Goal: Transaction & Acquisition: Obtain resource

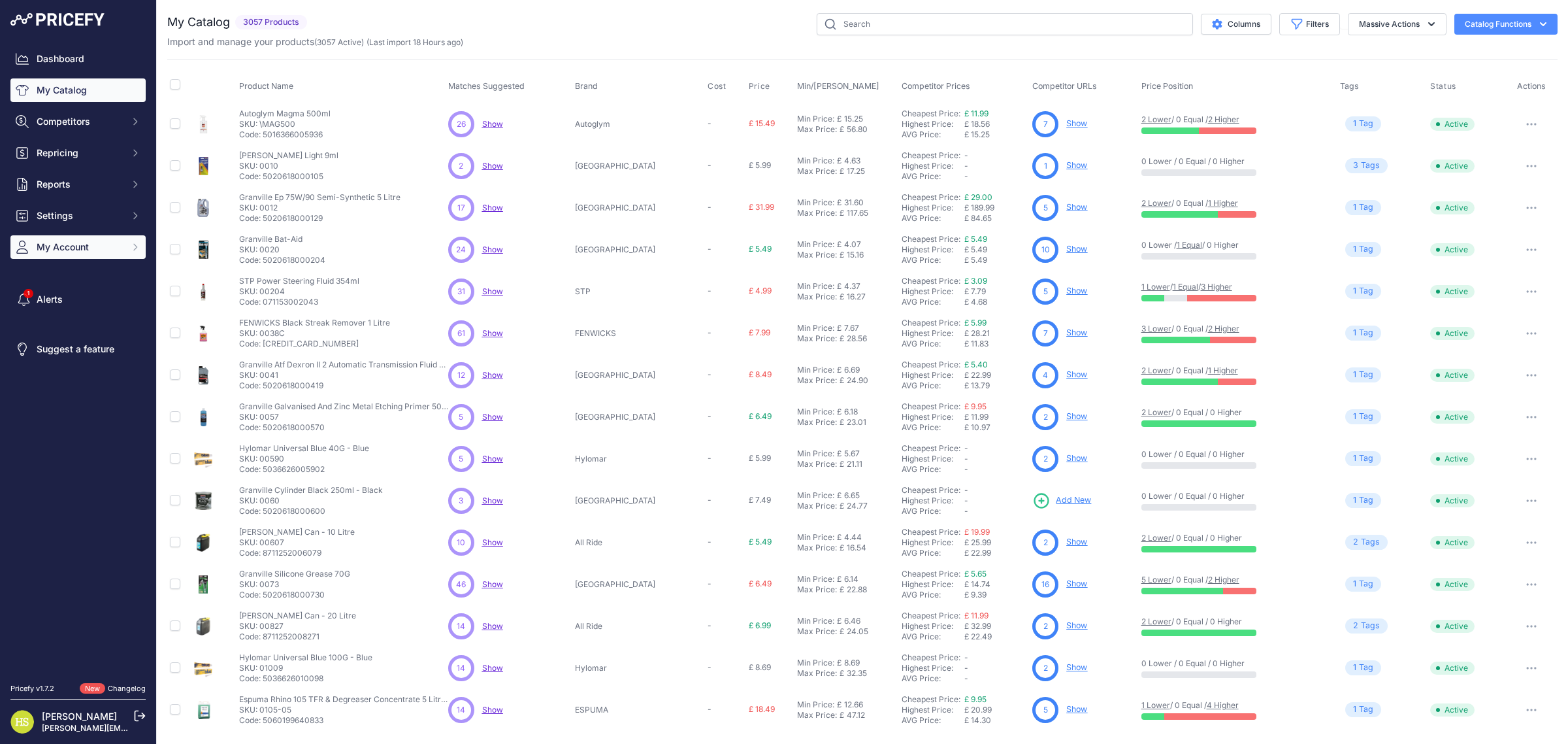
click at [66, 240] on span "My Account" at bounding box center [79, 246] width 86 height 13
click at [72, 319] on div "Billing" at bounding box center [78, 320] width 135 height 23
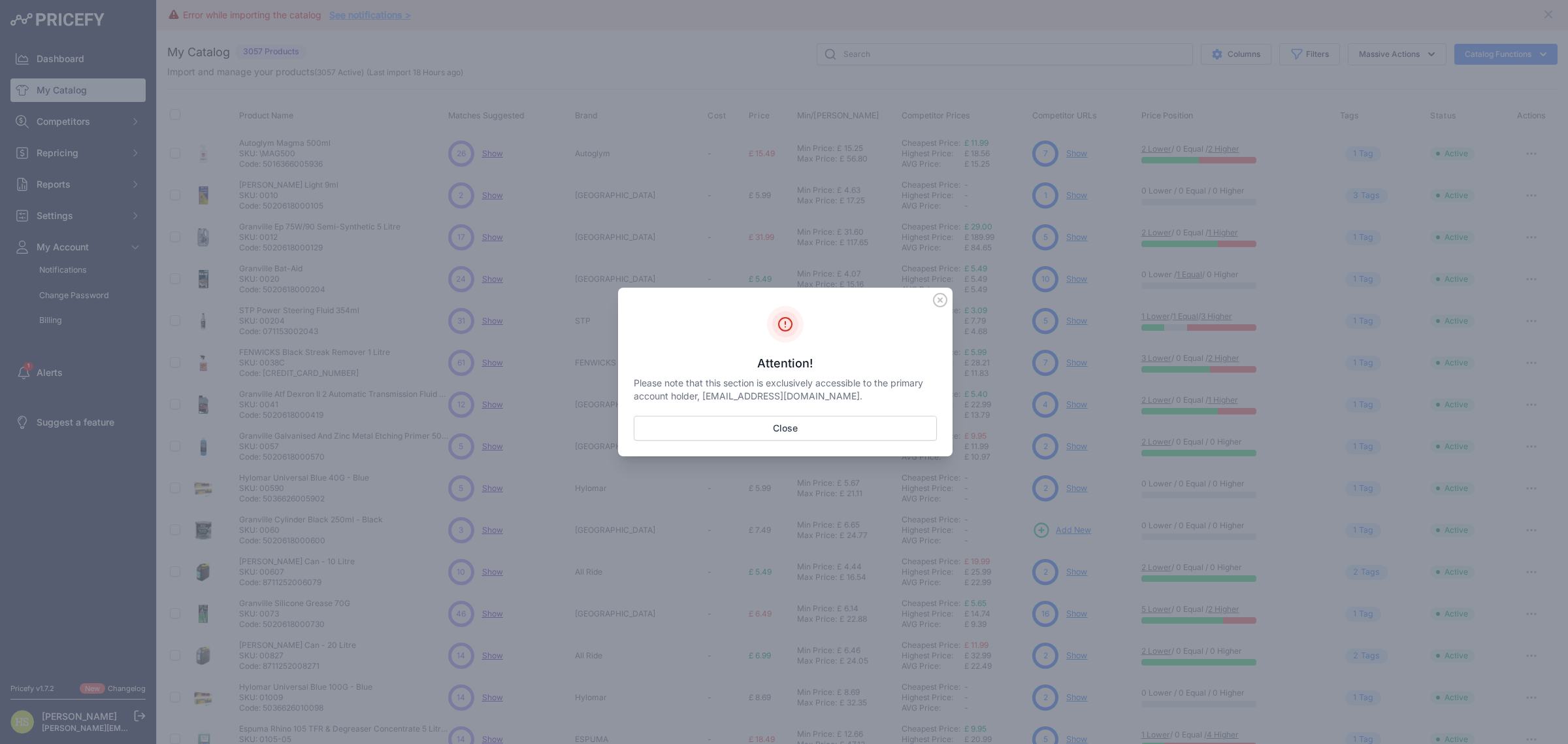
click at [939, 298] on icon "Sidebar" at bounding box center [940, 299] width 15 height 15
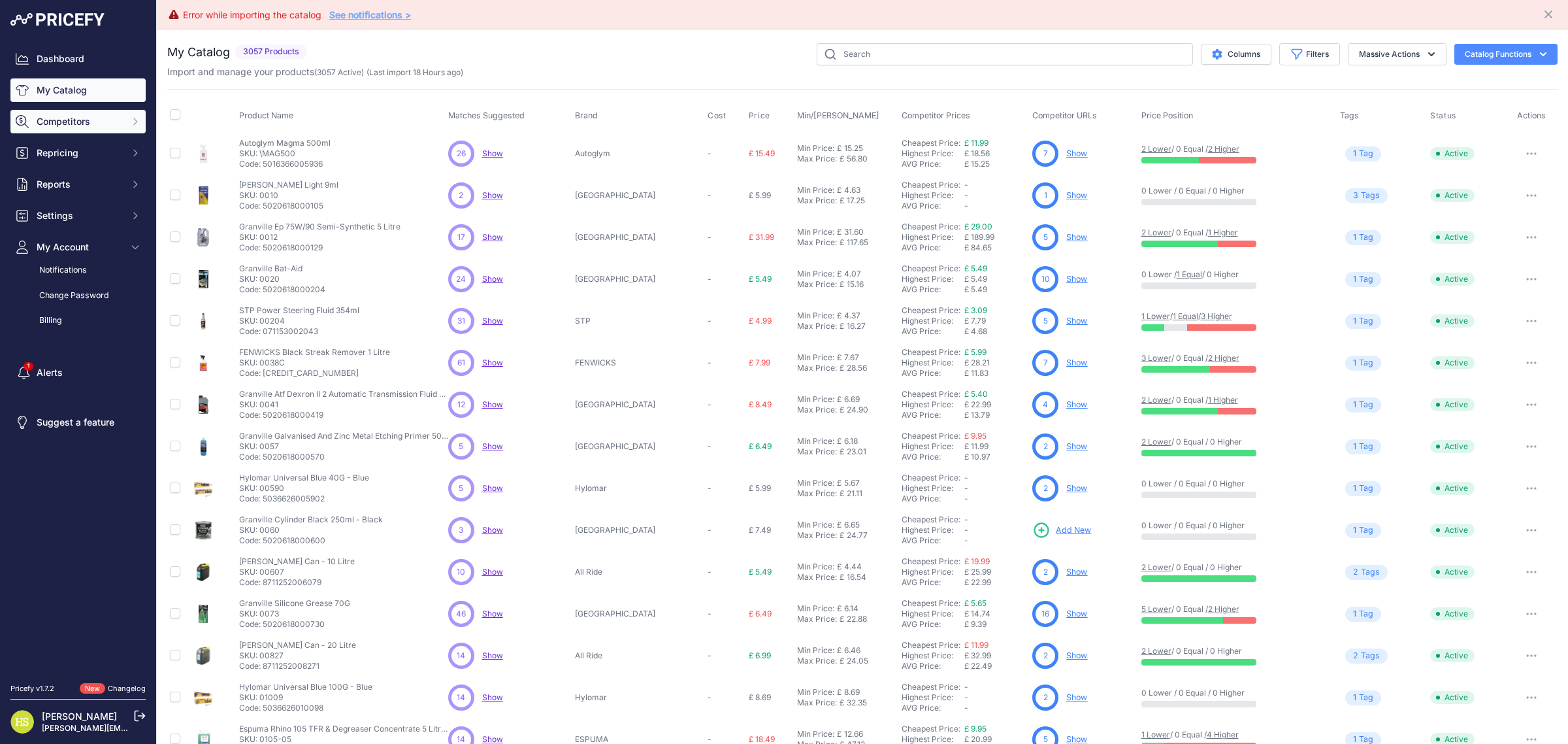
click at [106, 119] on span "Competitors" at bounding box center [79, 121] width 86 height 13
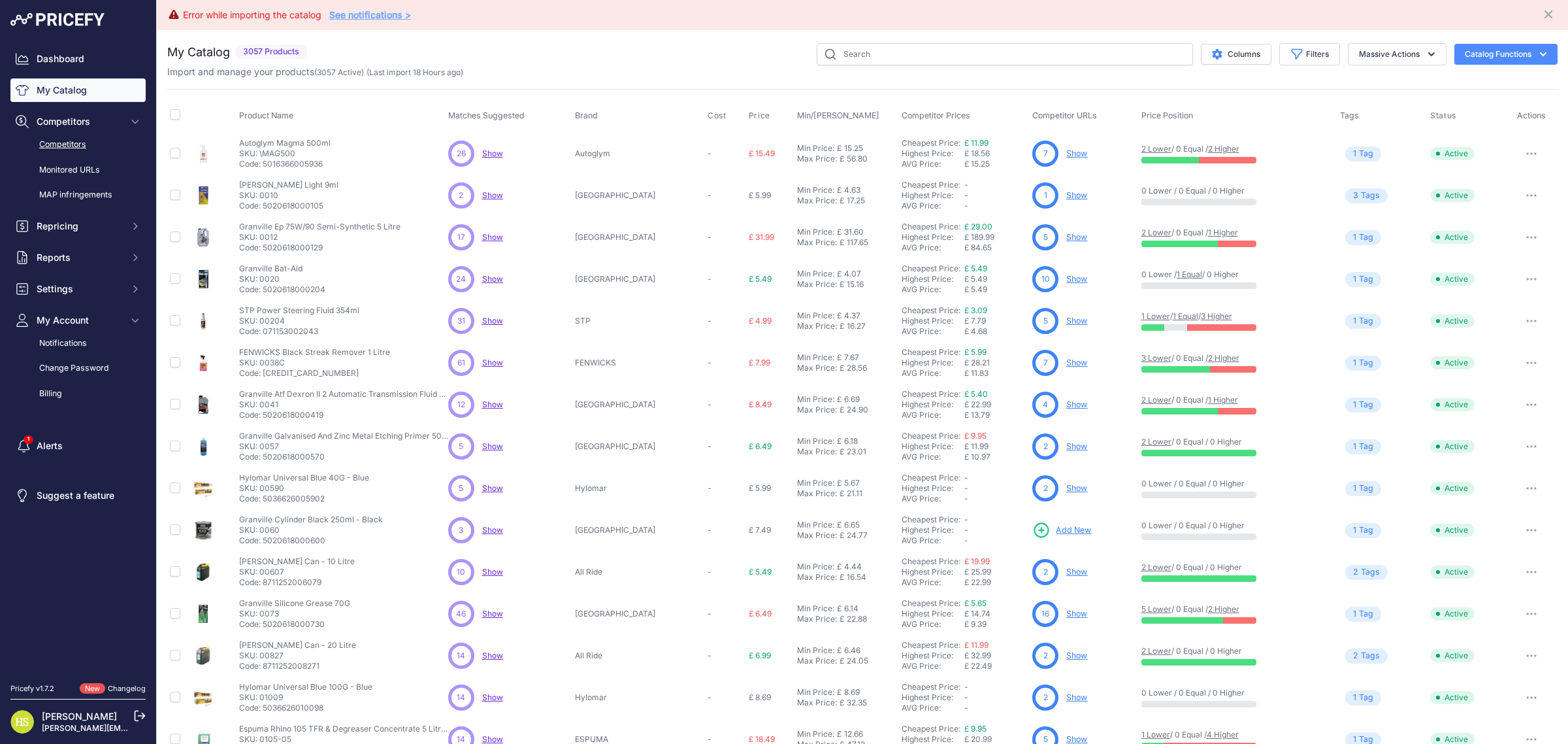
click at [90, 149] on link "Competitors" at bounding box center [78, 144] width 135 height 23
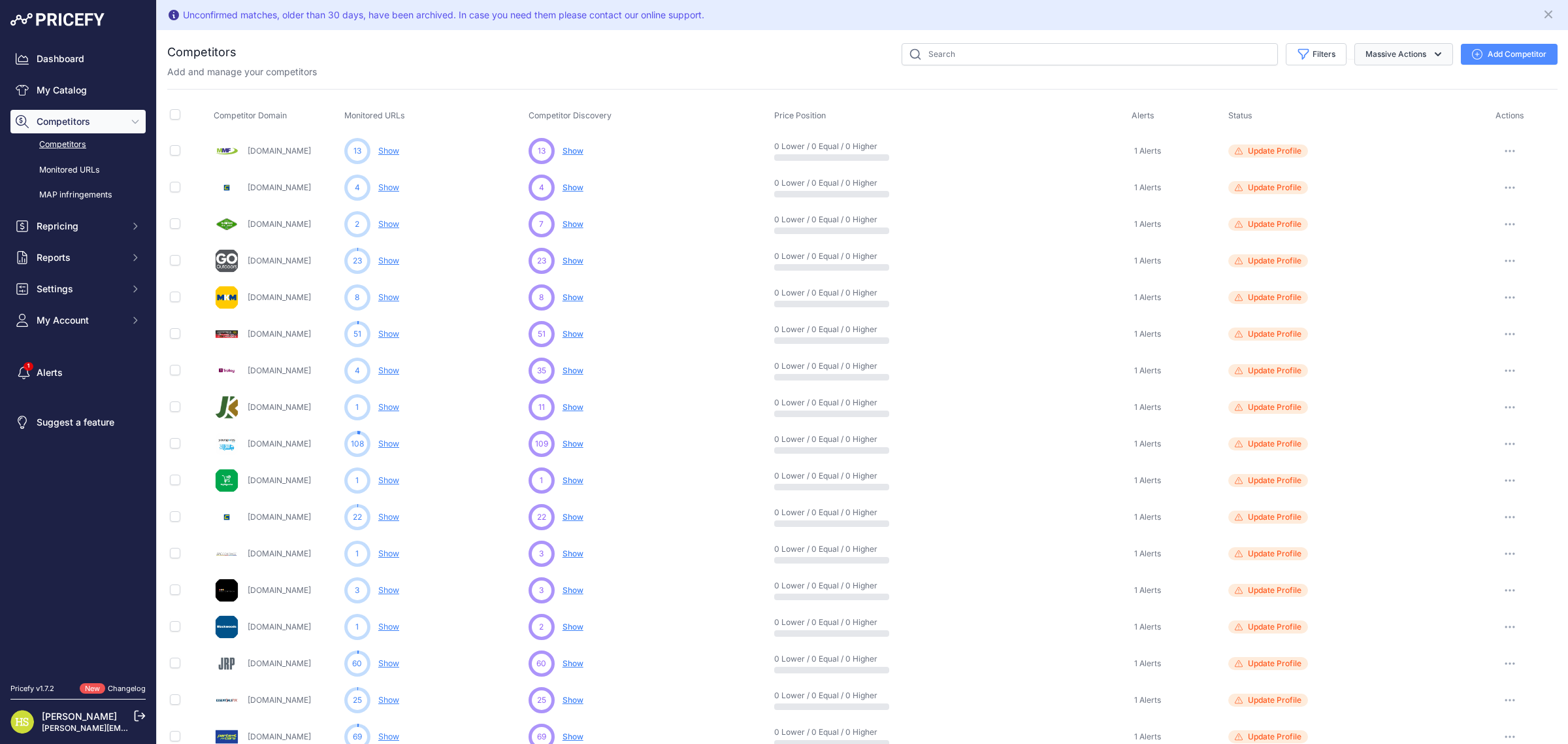
click at [1408, 53] on button "Massive Actions" at bounding box center [1403, 54] width 99 height 22
click at [177, 115] on input "checkbox" at bounding box center [175, 114] width 11 height 11
checkbox input "true"
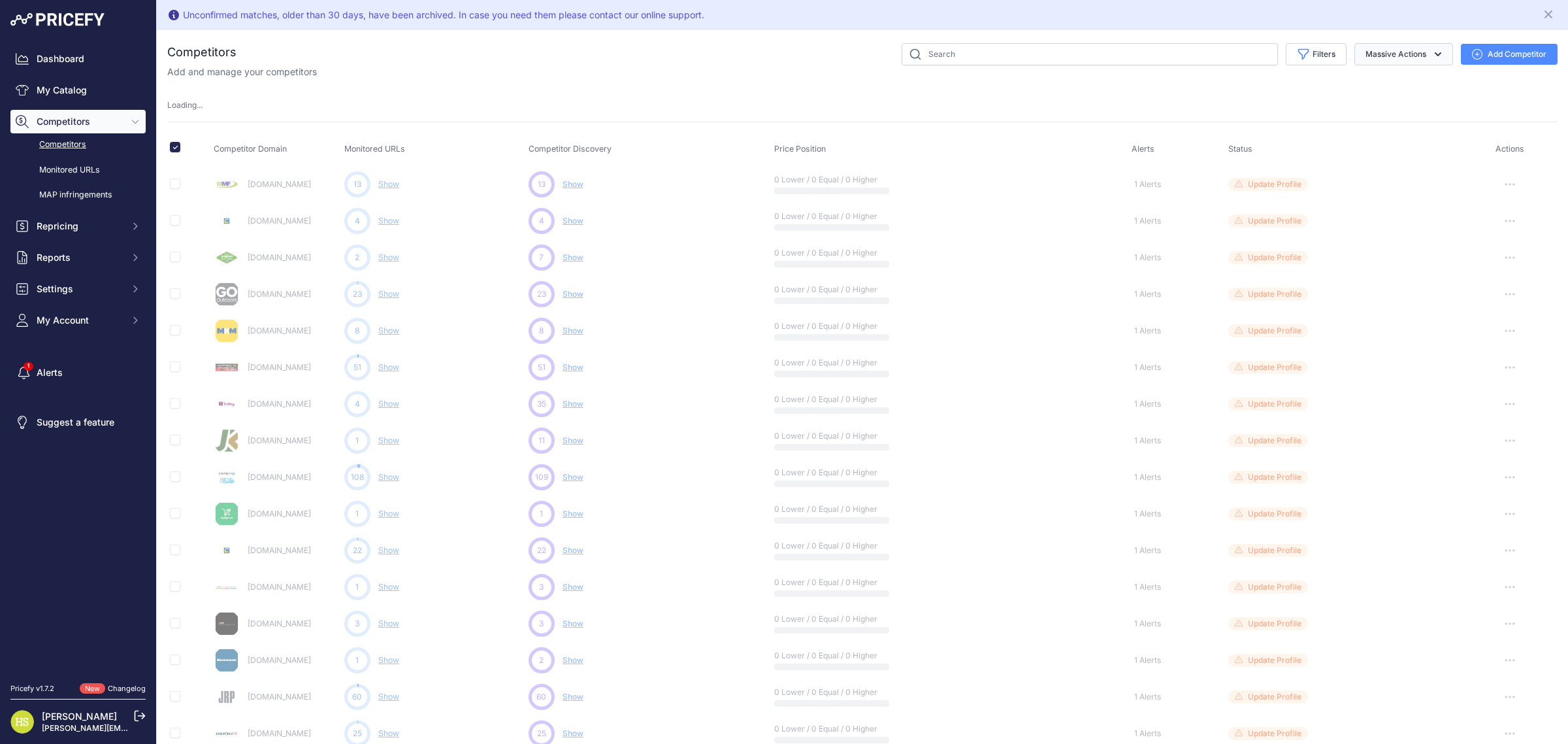
click at [1386, 49] on button "Massive Actions" at bounding box center [1403, 54] width 99 height 22
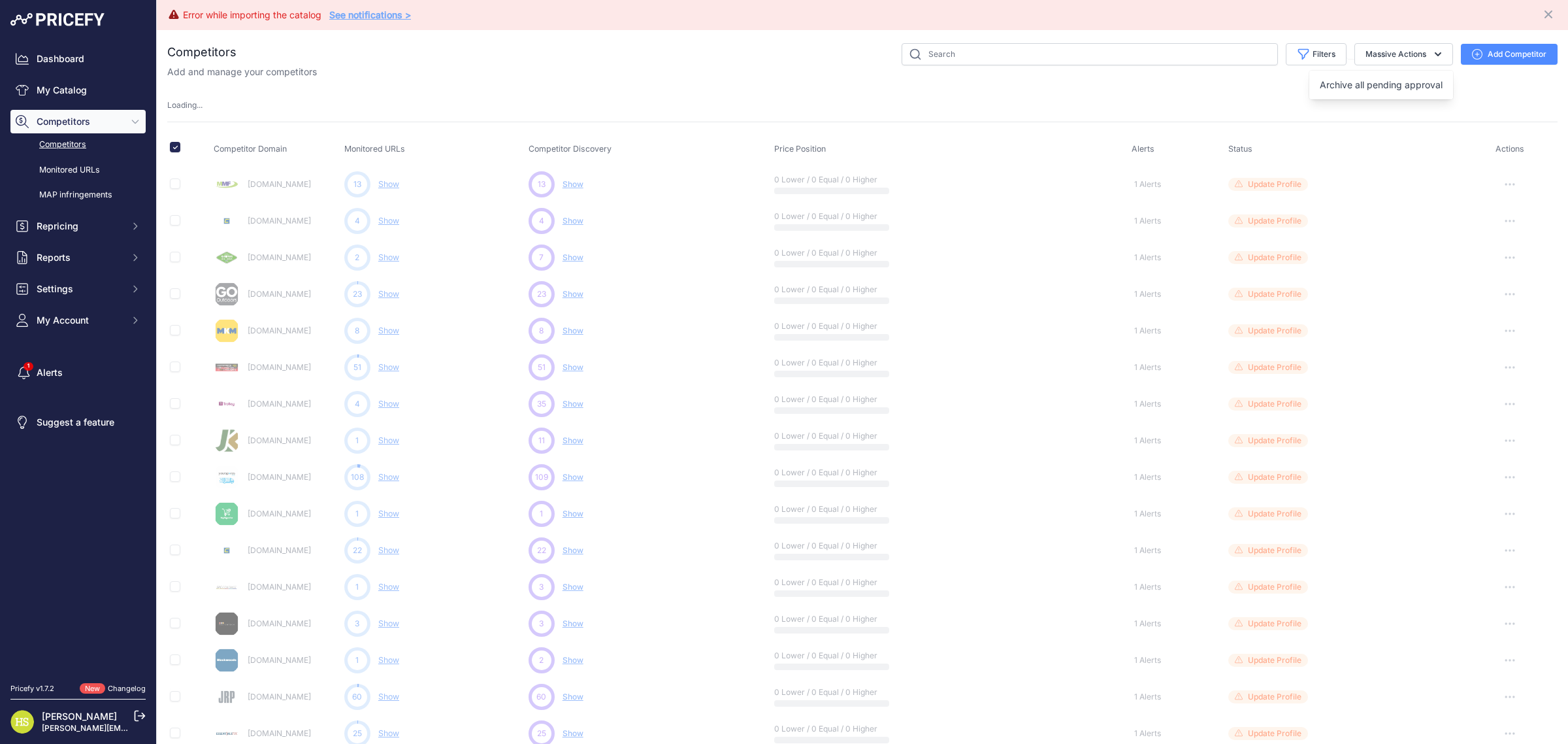
click at [168, 151] on th at bounding box center [189, 148] width 43 height 33
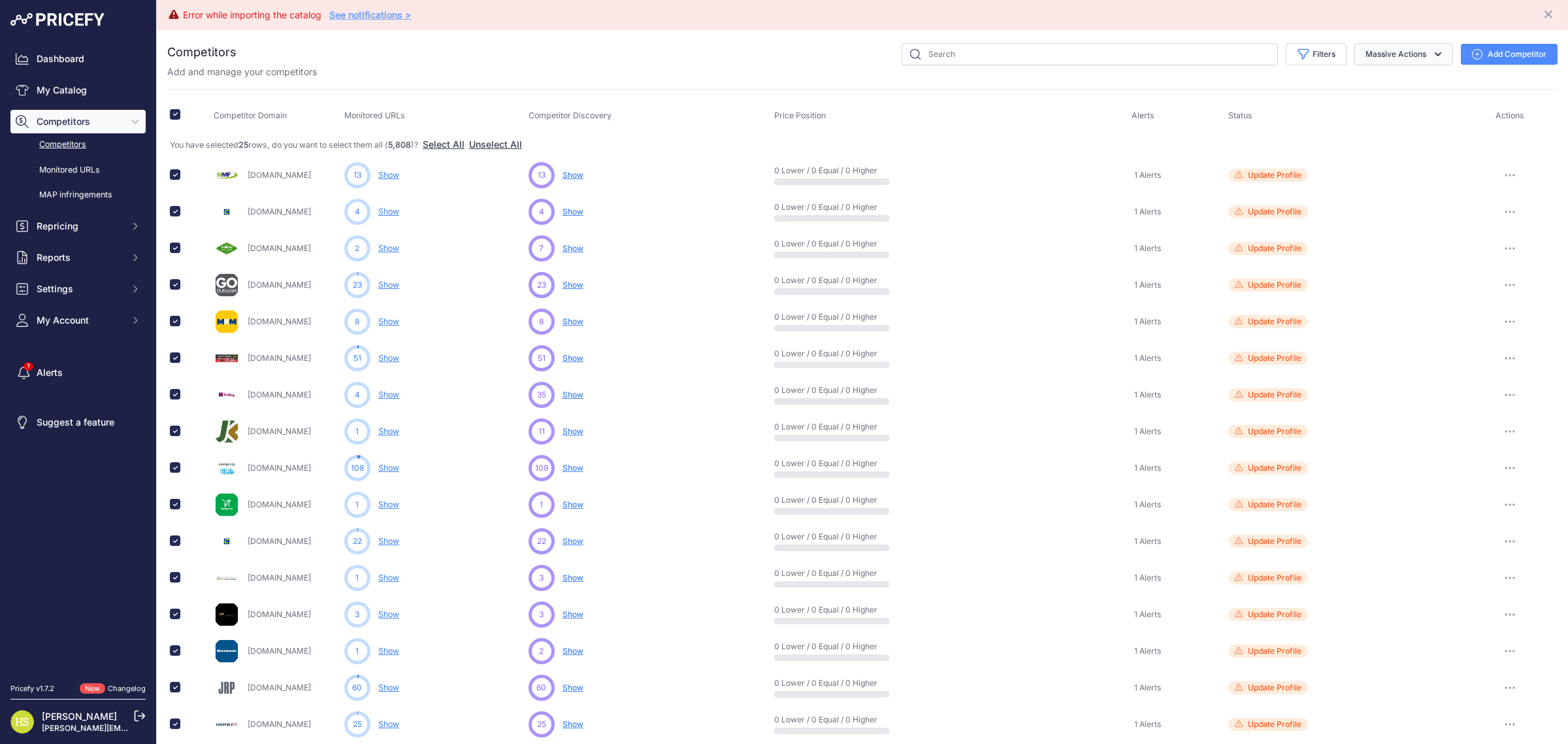
click at [1363, 56] on button "Massive Actions" at bounding box center [1403, 54] width 99 height 22
click at [674, 109] on th "Competitor Discovery" at bounding box center [649, 116] width 246 height 33
click at [171, 112] on input "checkbox" at bounding box center [175, 114] width 11 height 11
checkbox input "false"
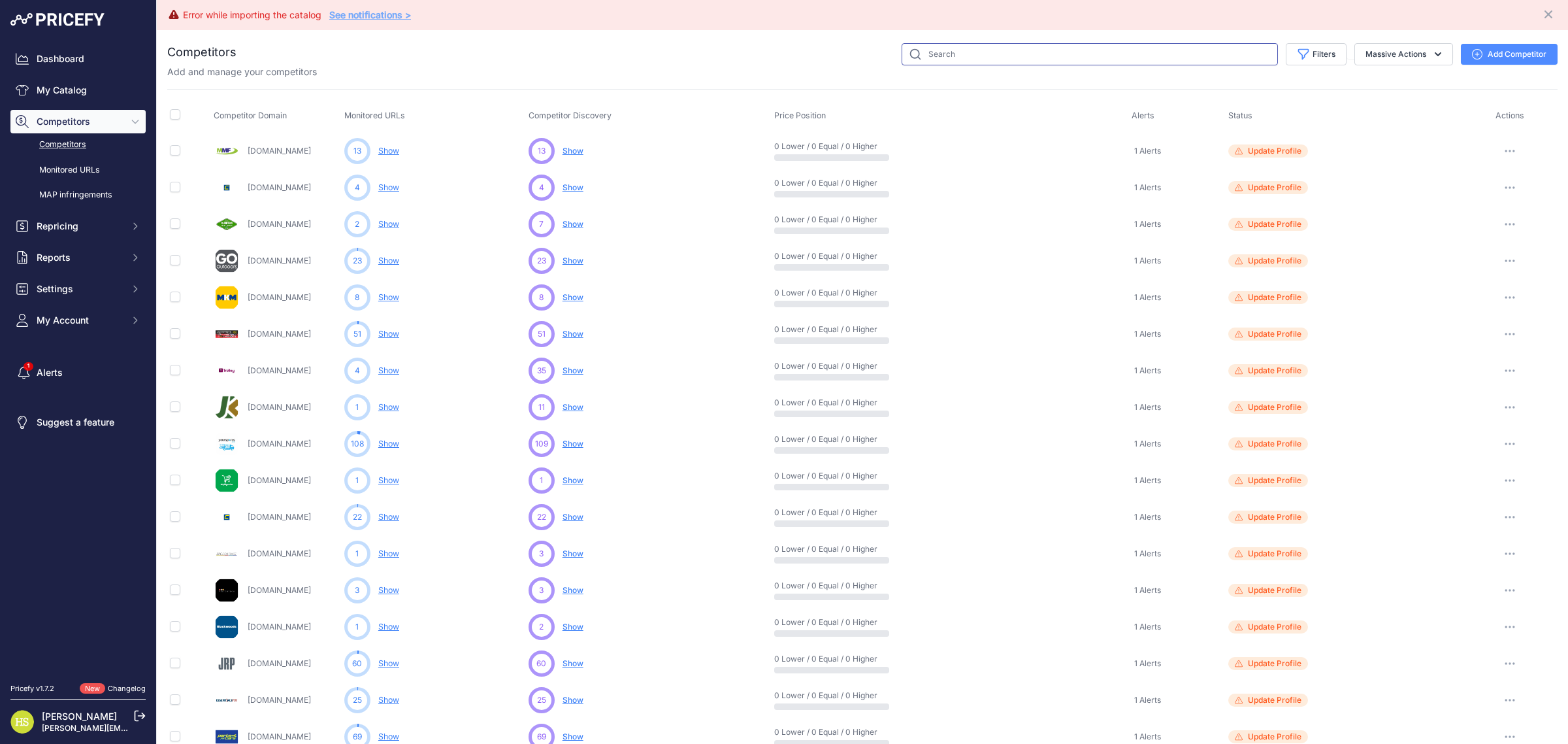
click at [1085, 49] on input "text" at bounding box center [1089, 54] width 376 height 22
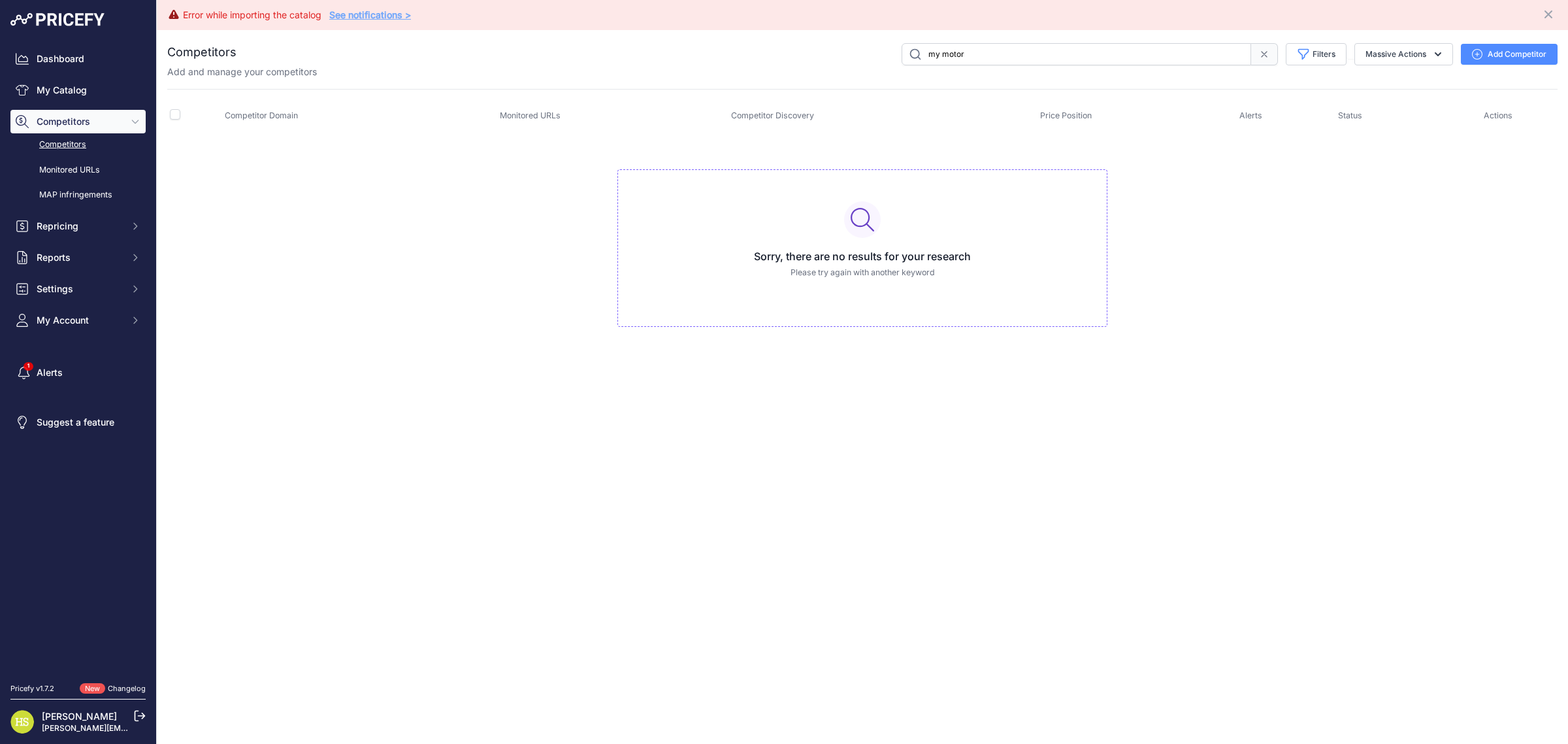
click at [939, 54] on input "my motor" at bounding box center [1076, 54] width 350 height 22
type input "mymotor"
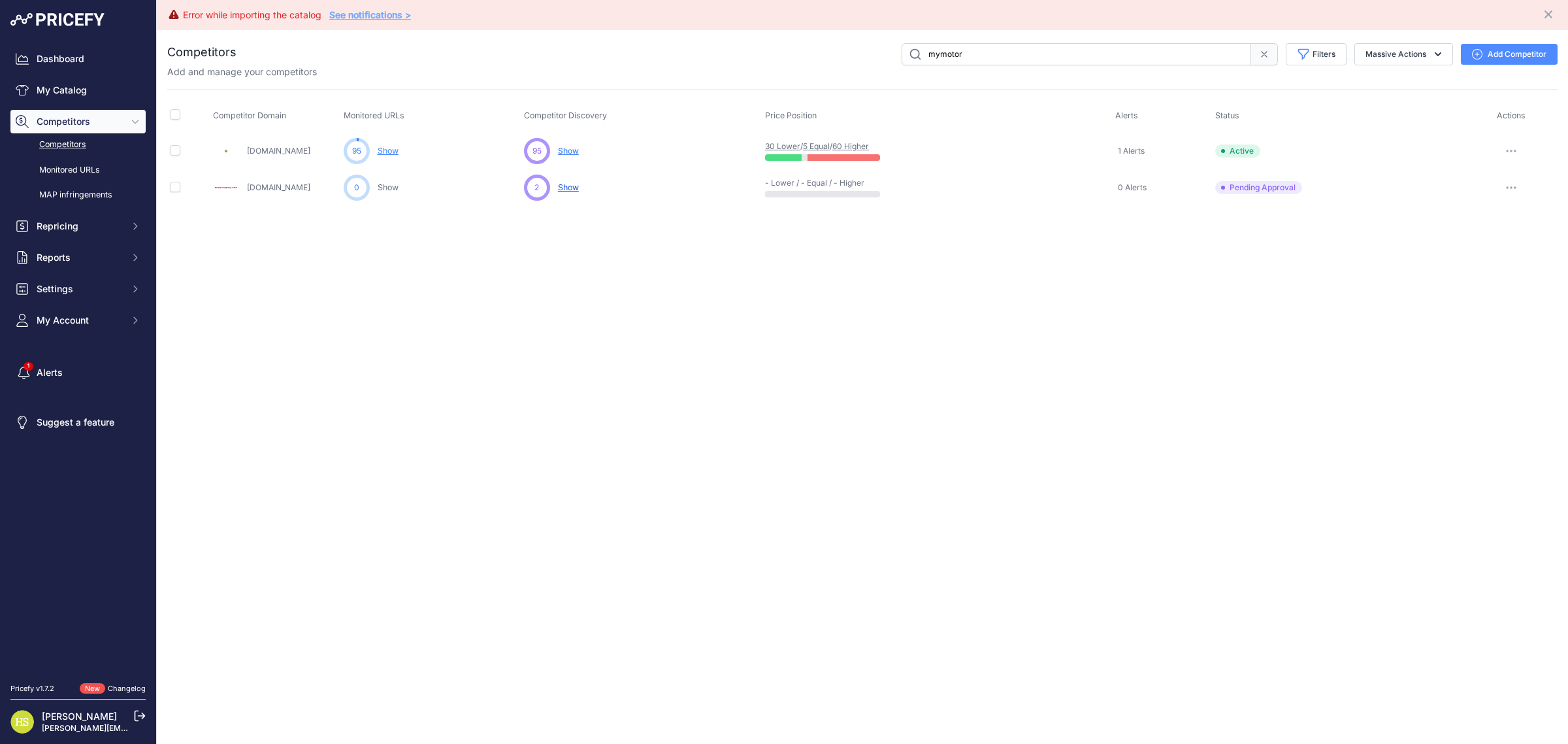
click at [567, 149] on span "Show" at bounding box center [568, 151] width 21 height 10
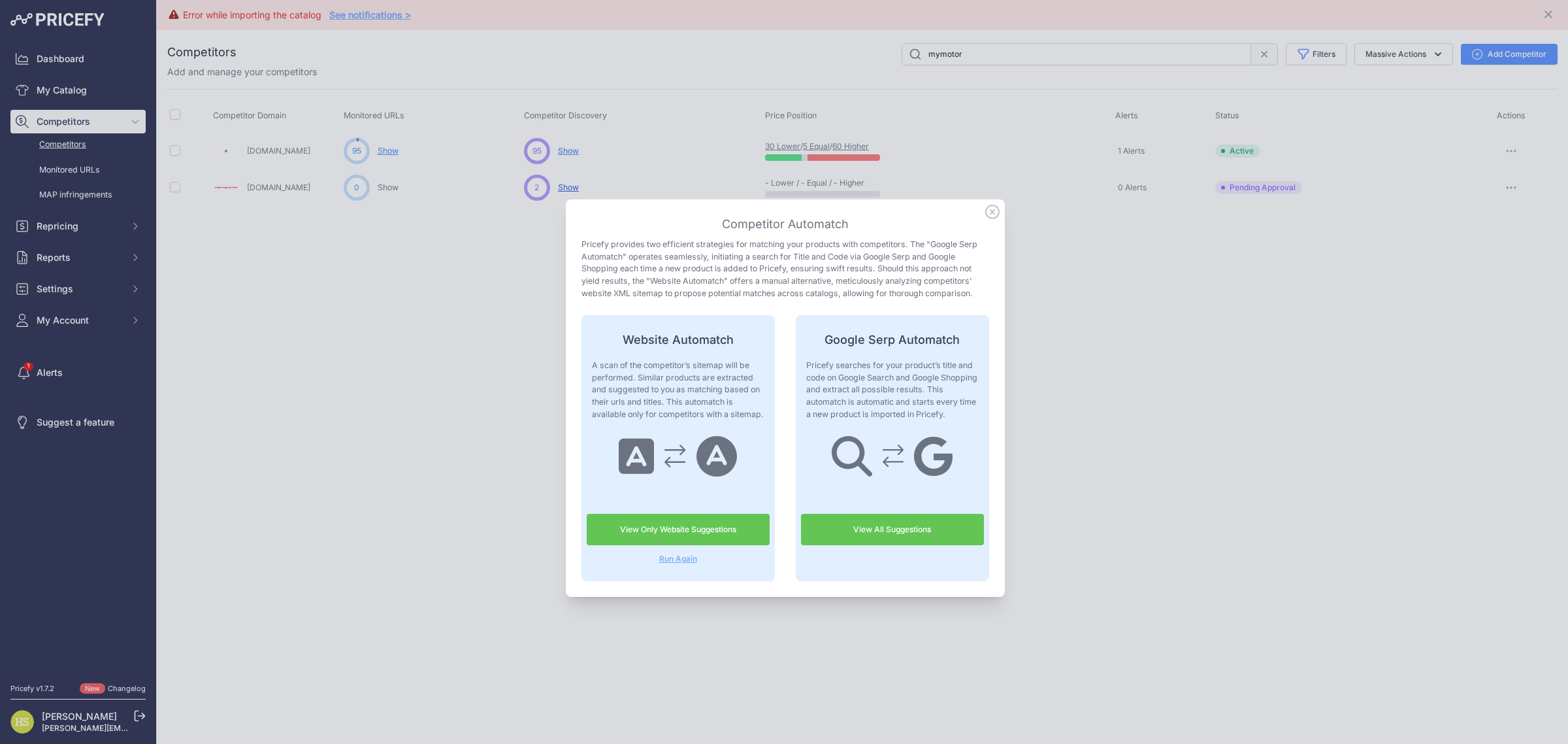
click at [985, 209] on icon at bounding box center [991, 211] width 13 height 13
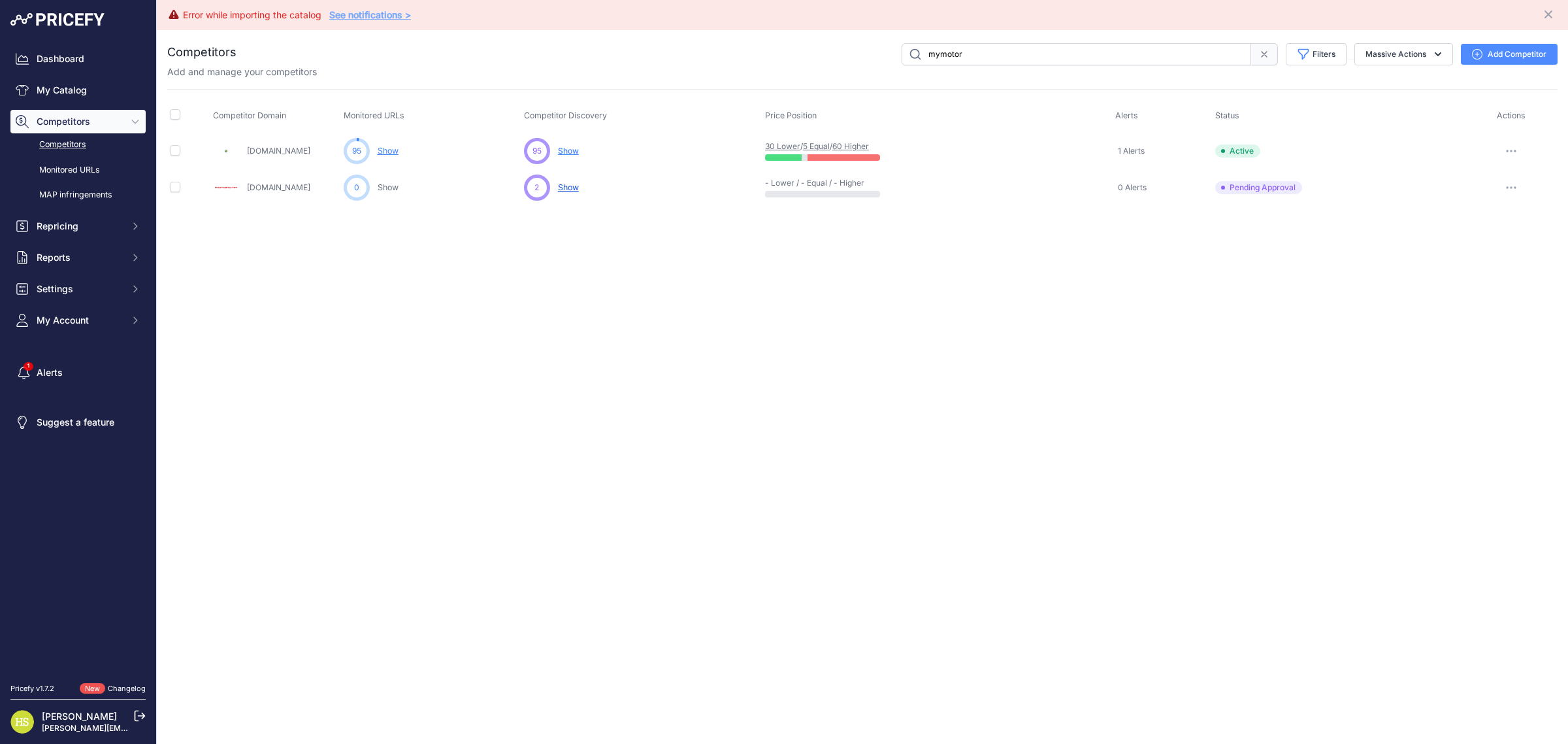
click at [379, 155] on p "Show" at bounding box center [387, 151] width 21 height 13
click at [381, 151] on link "Show" at bounding box center [387, 151] width 21 height 10
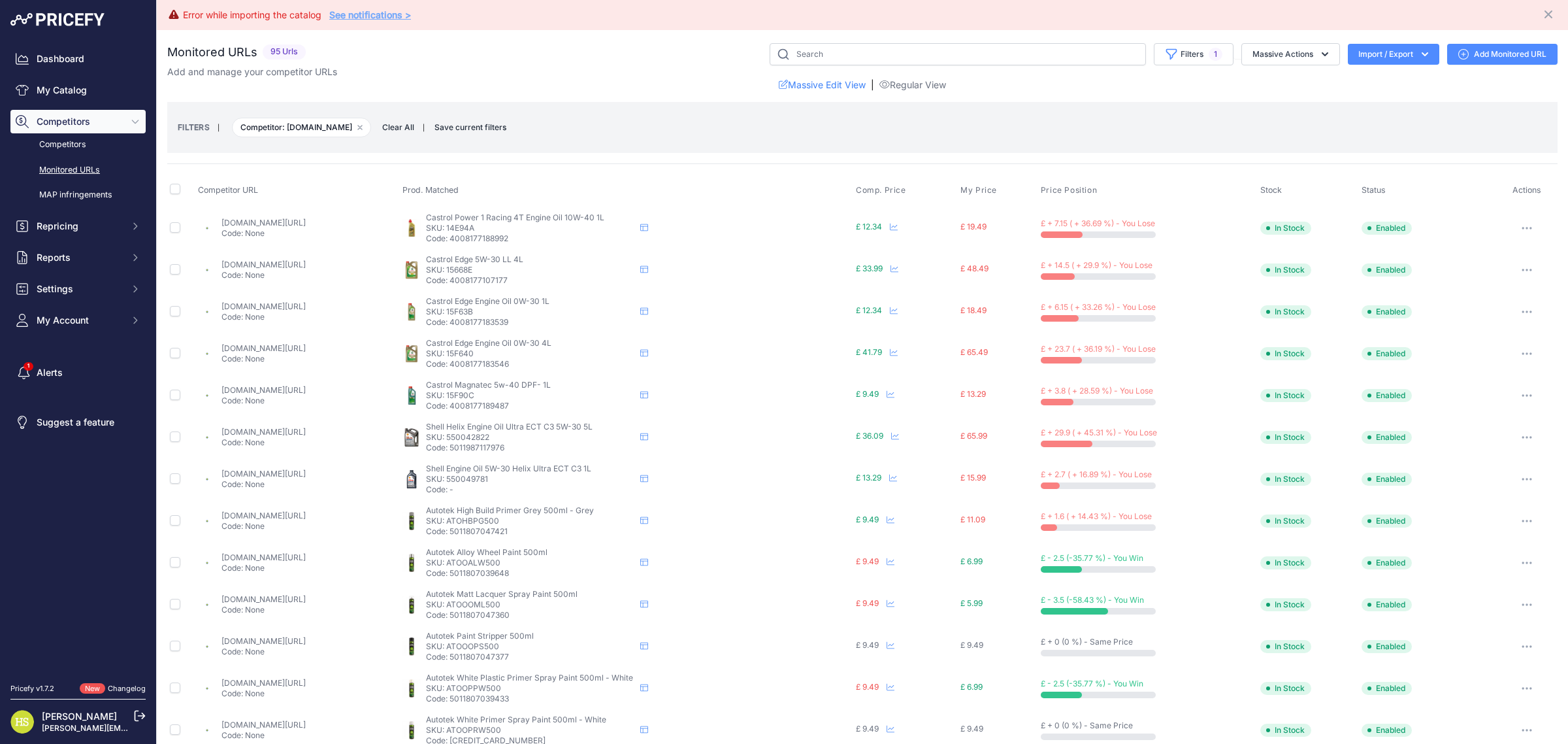
click at [246, 219] on link "mymotorworld.com/castrol-power1-racing-4t-10w-40-engine-oil-1l?prirule_jdsnikfk…" at bounding box center [263, 222] width 84 height 10
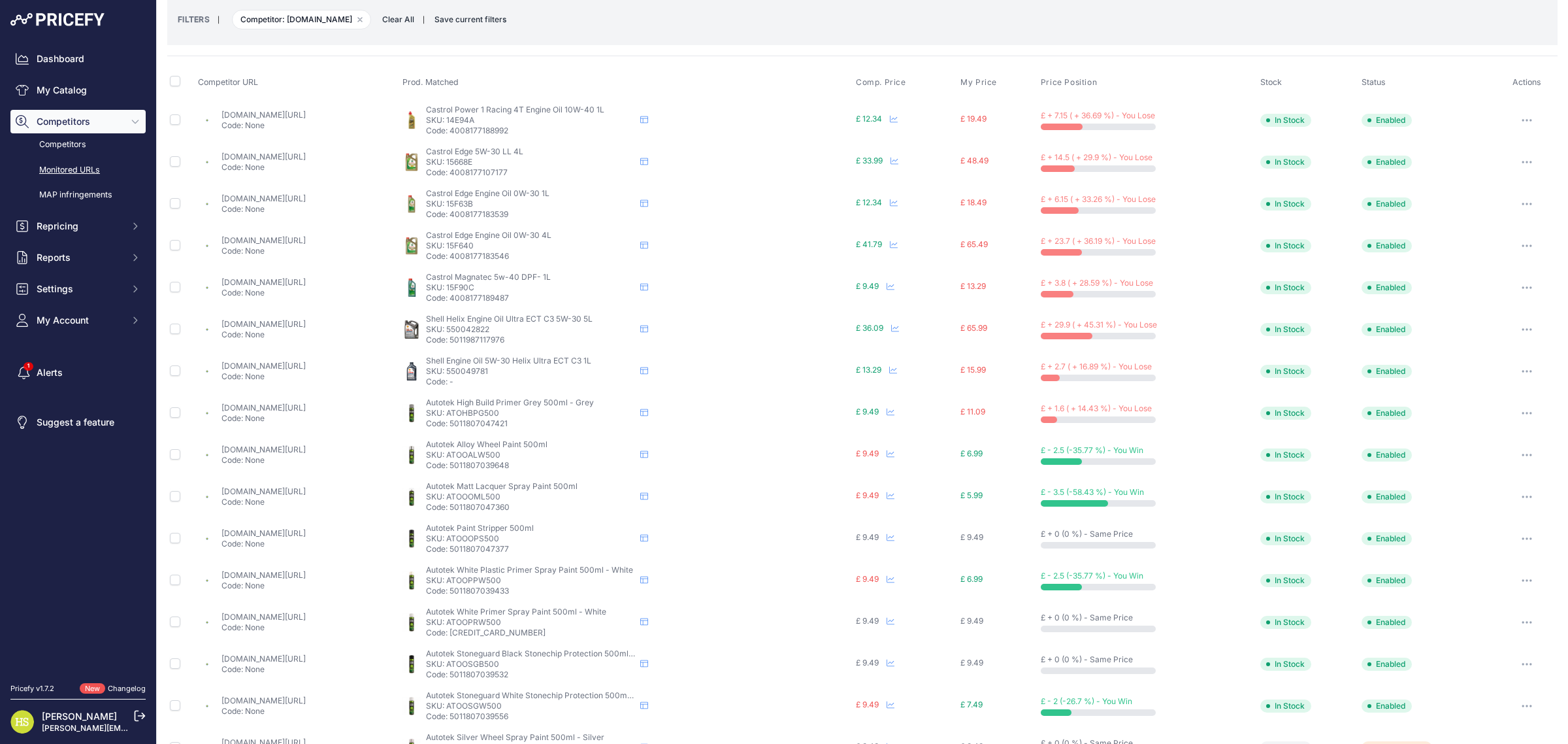
scroll to position [353, 0]
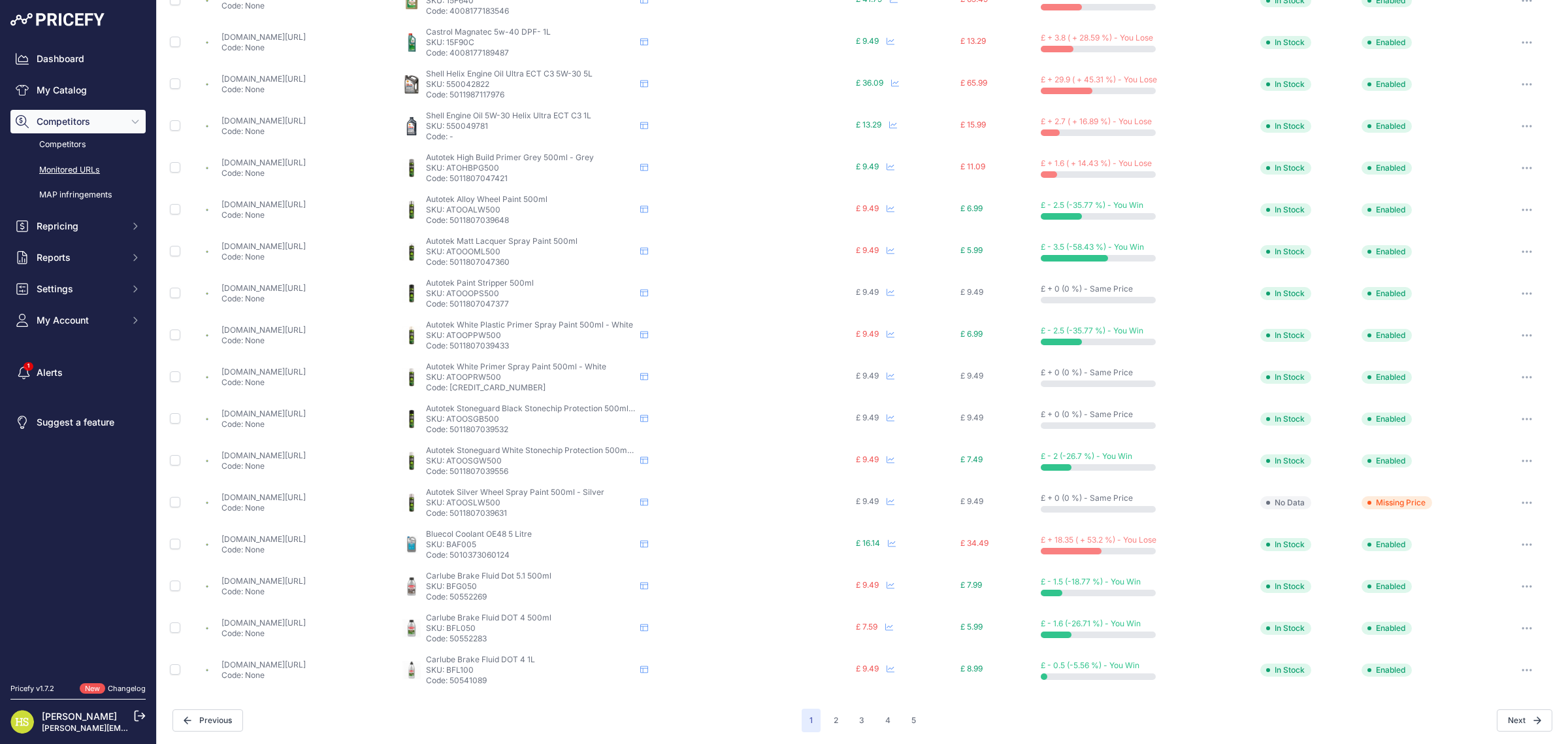
click at [893, 719] on div "1 2 3 4 5" at bounding box center [863, 720] width 122 height 24
click at [879, 717] on button "4" at bounding box center [887, 720] width 21 height 24
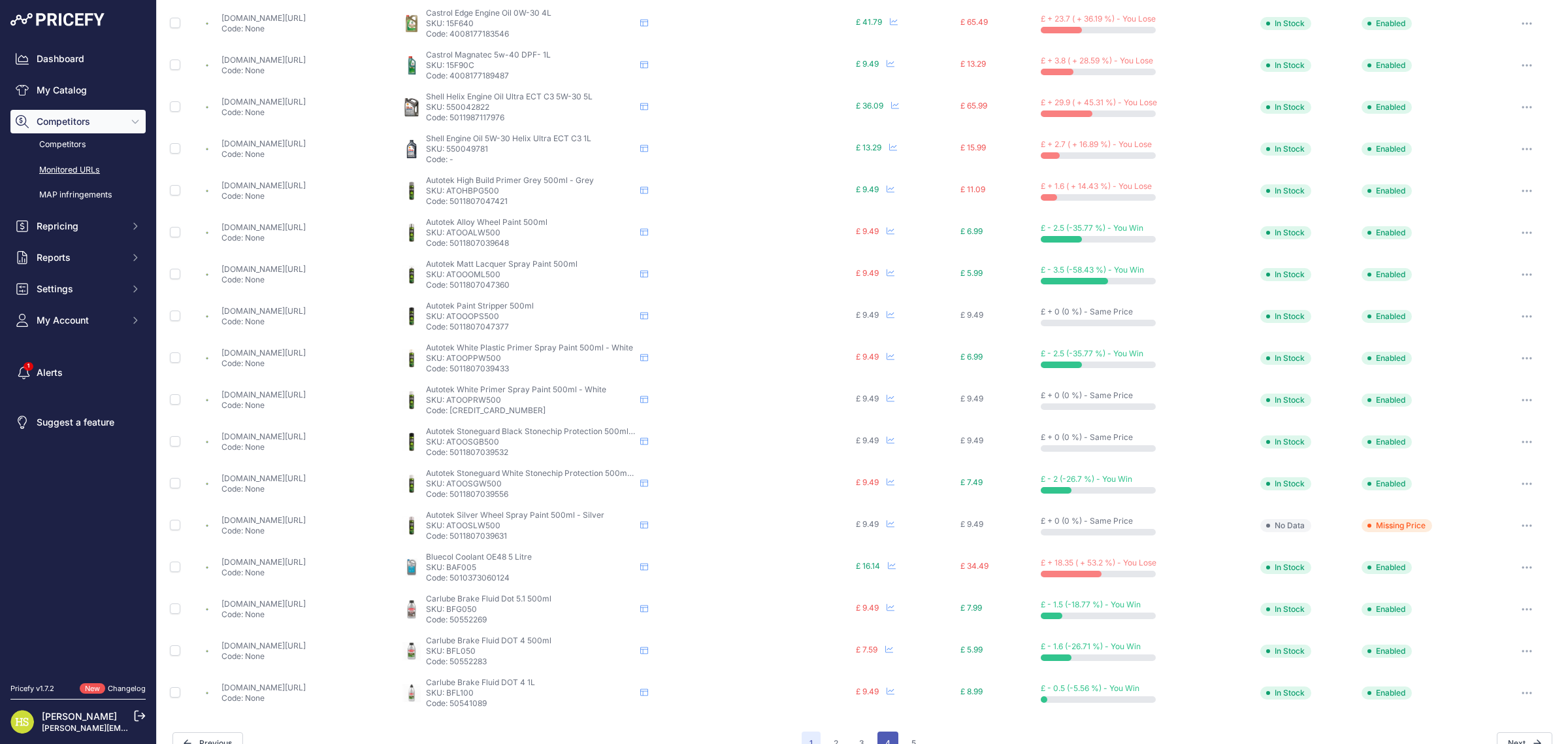
scroll to position [375, 0]
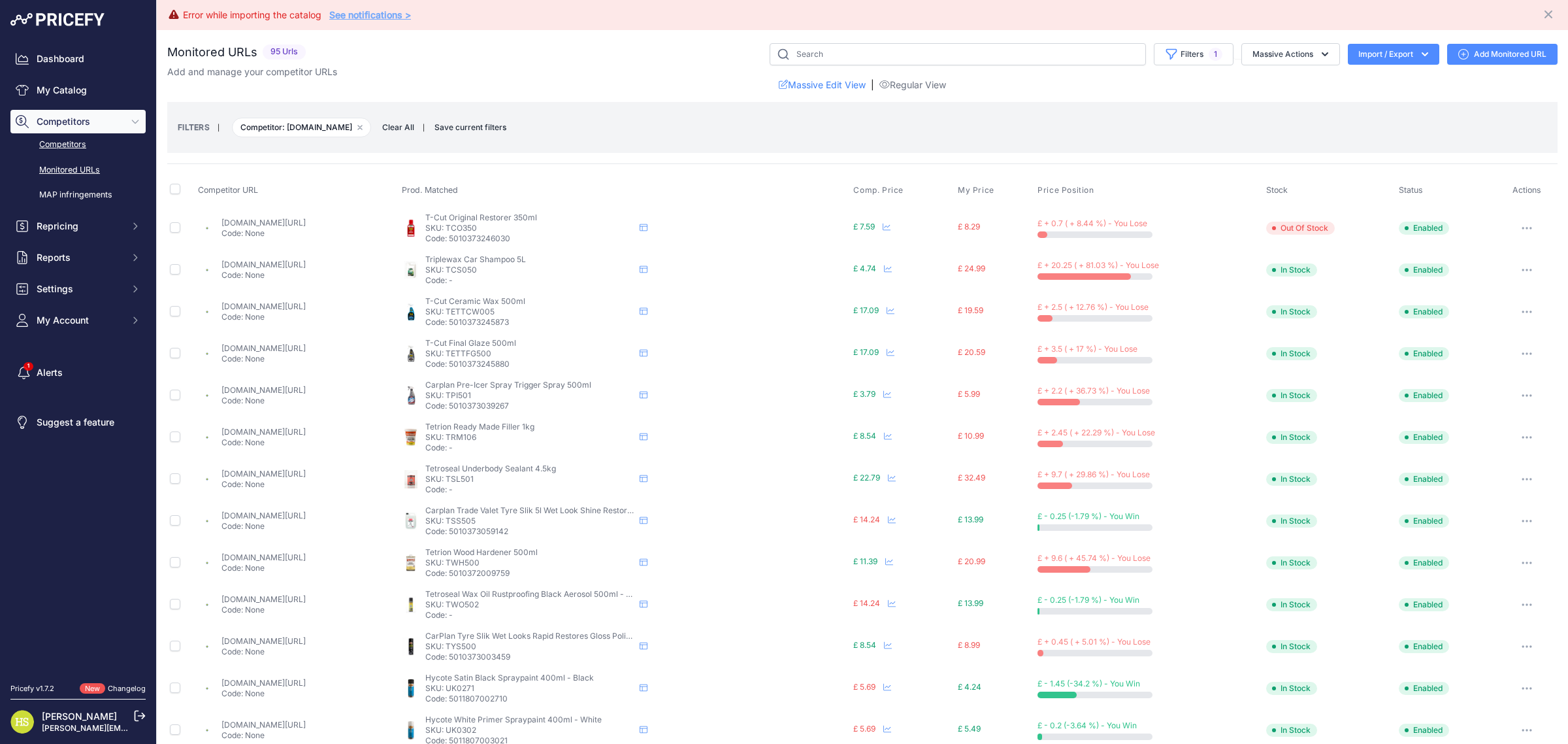
click at [76, 146] on link "Competitors" at bounding box center [78, 144] width 135 height 23
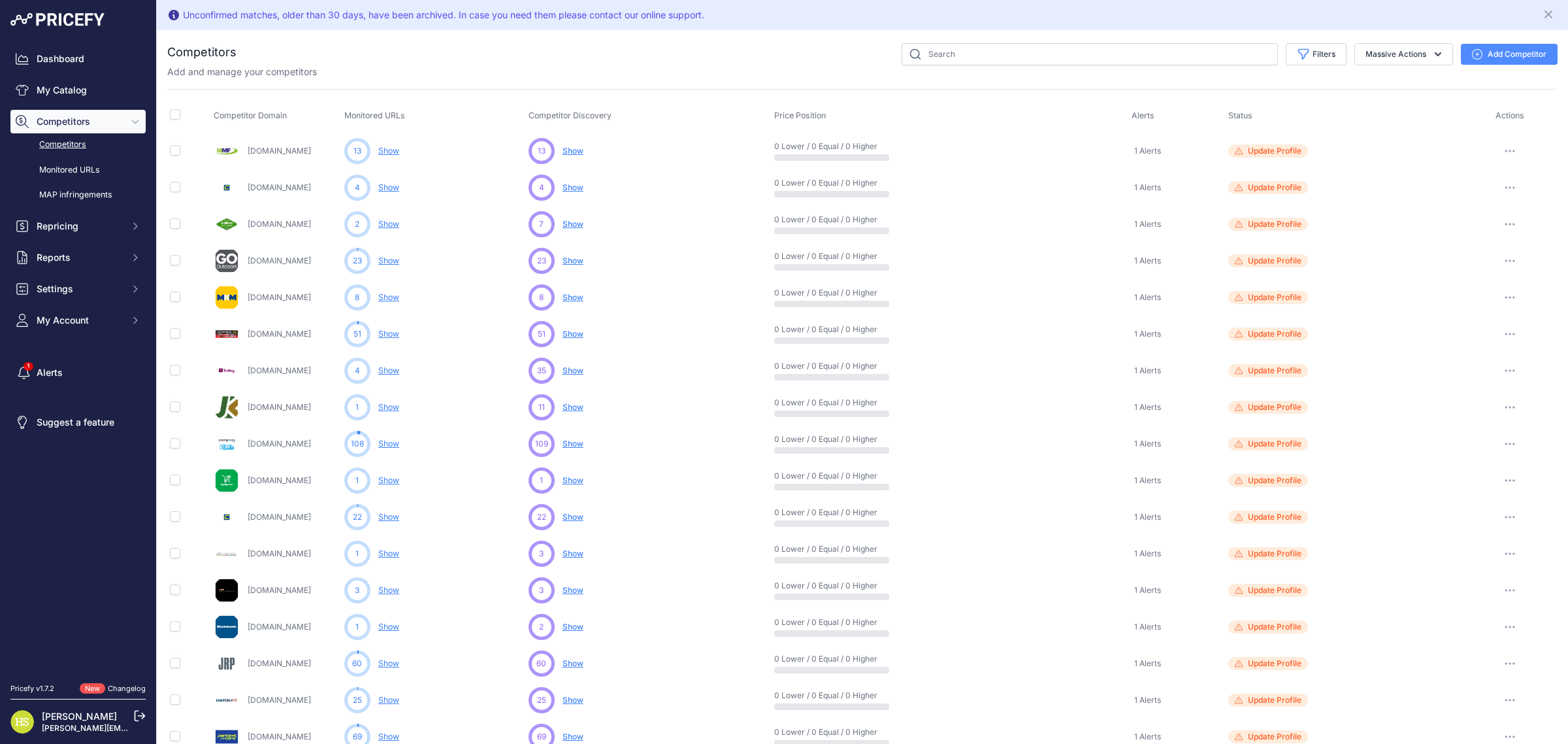
click at [384, 263] on link "Show" at bounding box center [388, 261] width 21 height 10
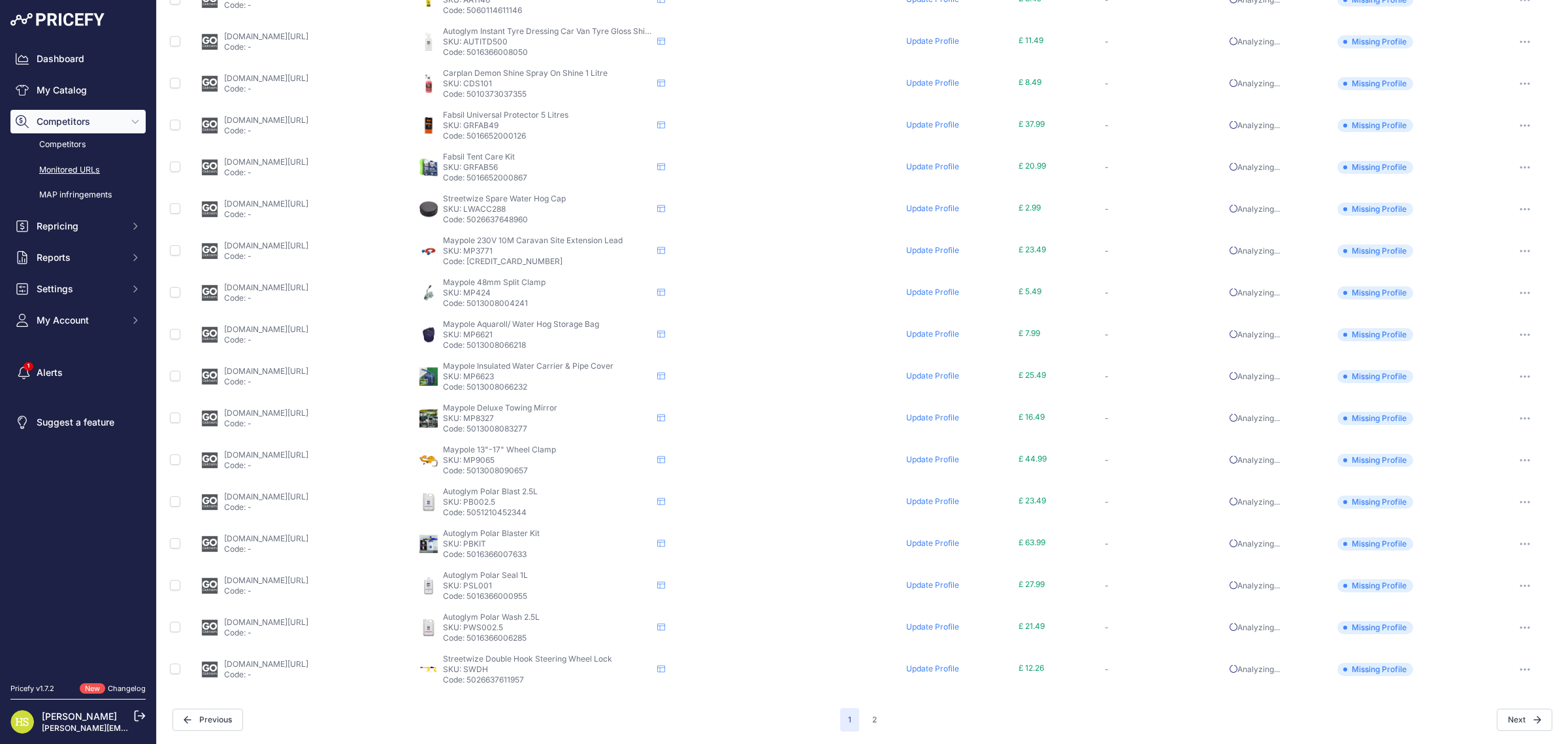
scroll to position [353, 0]
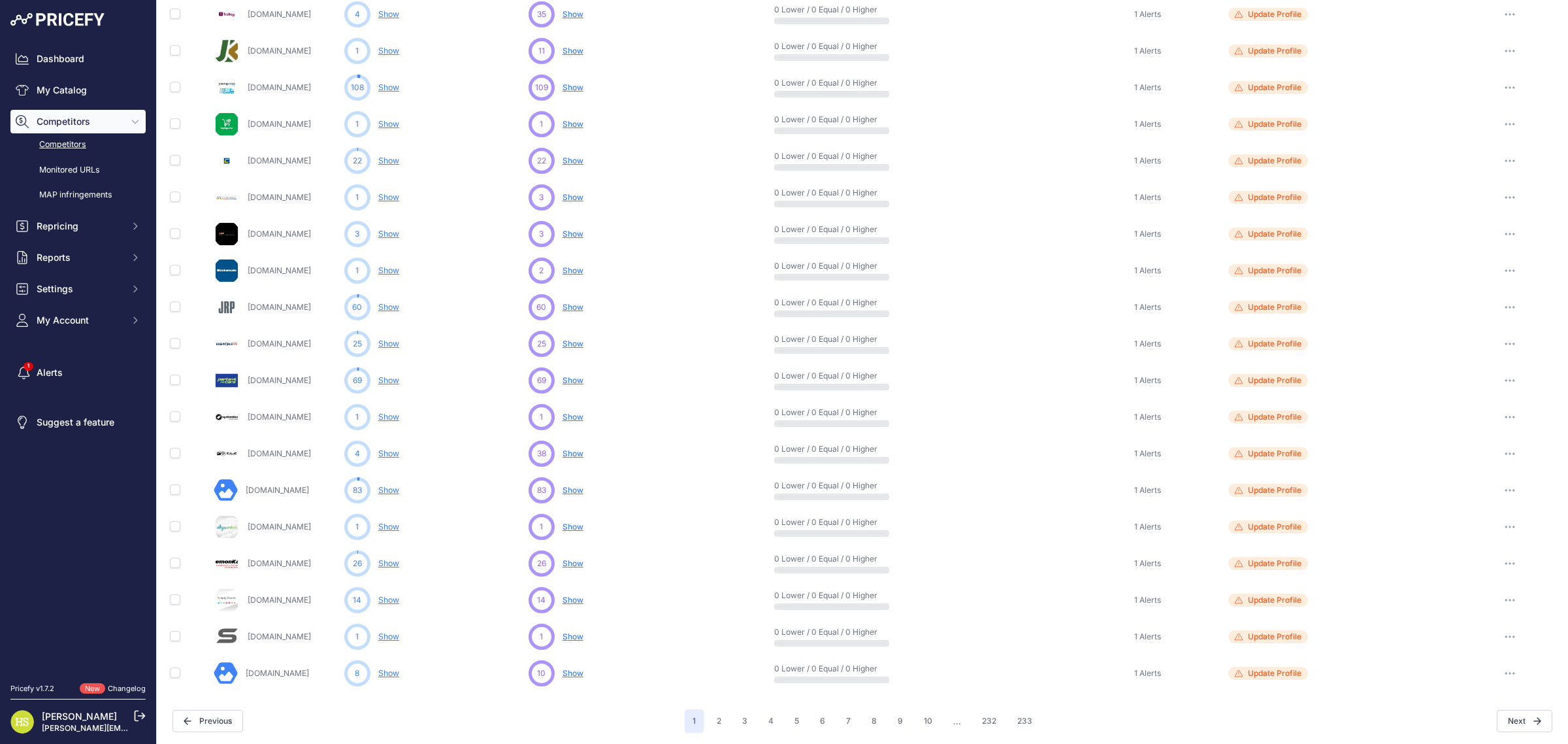
scroll to position [357, 0]
click at [719, 723] on button "2" at bounding box center [719, 720] width 21 height 24
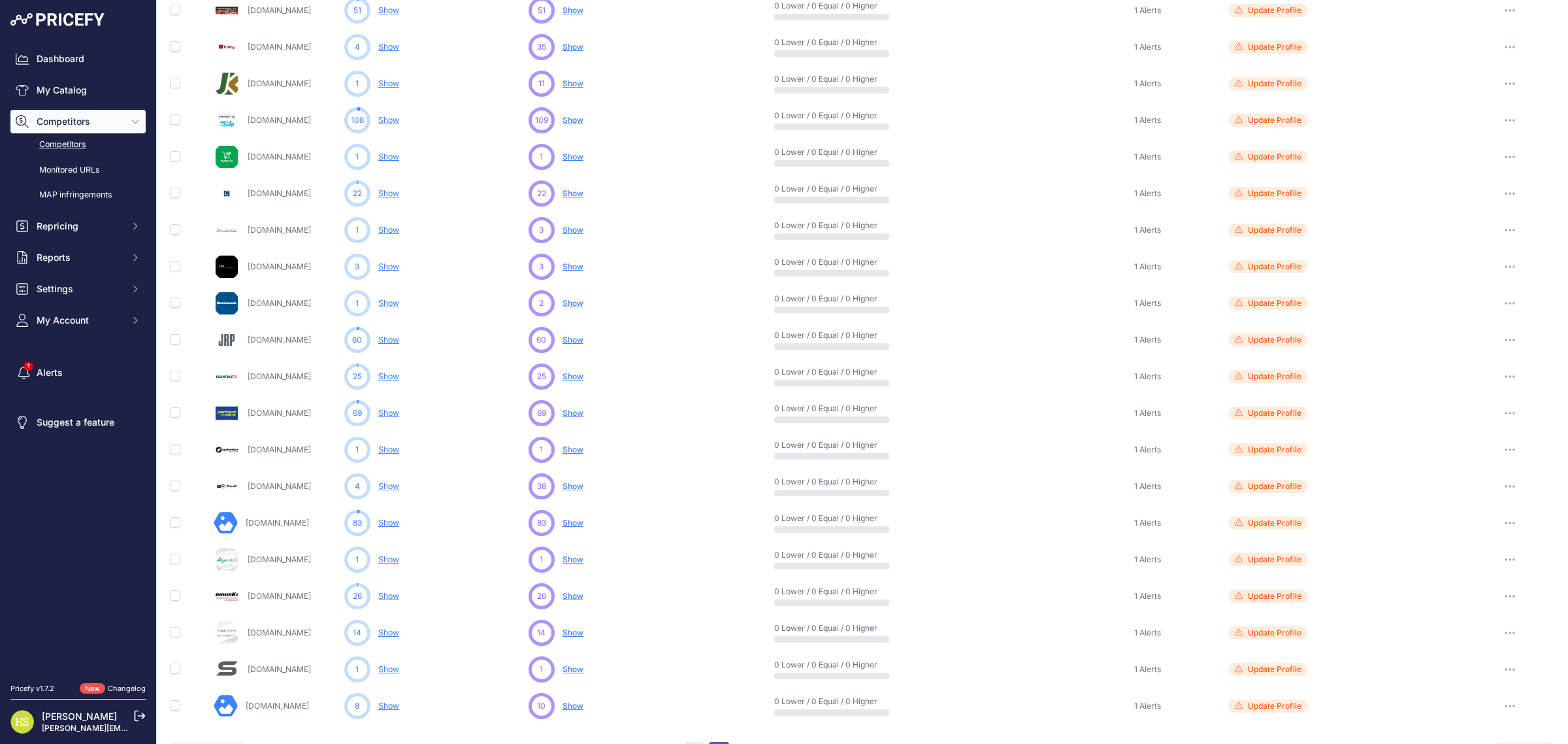
scroll to position [389, 0]
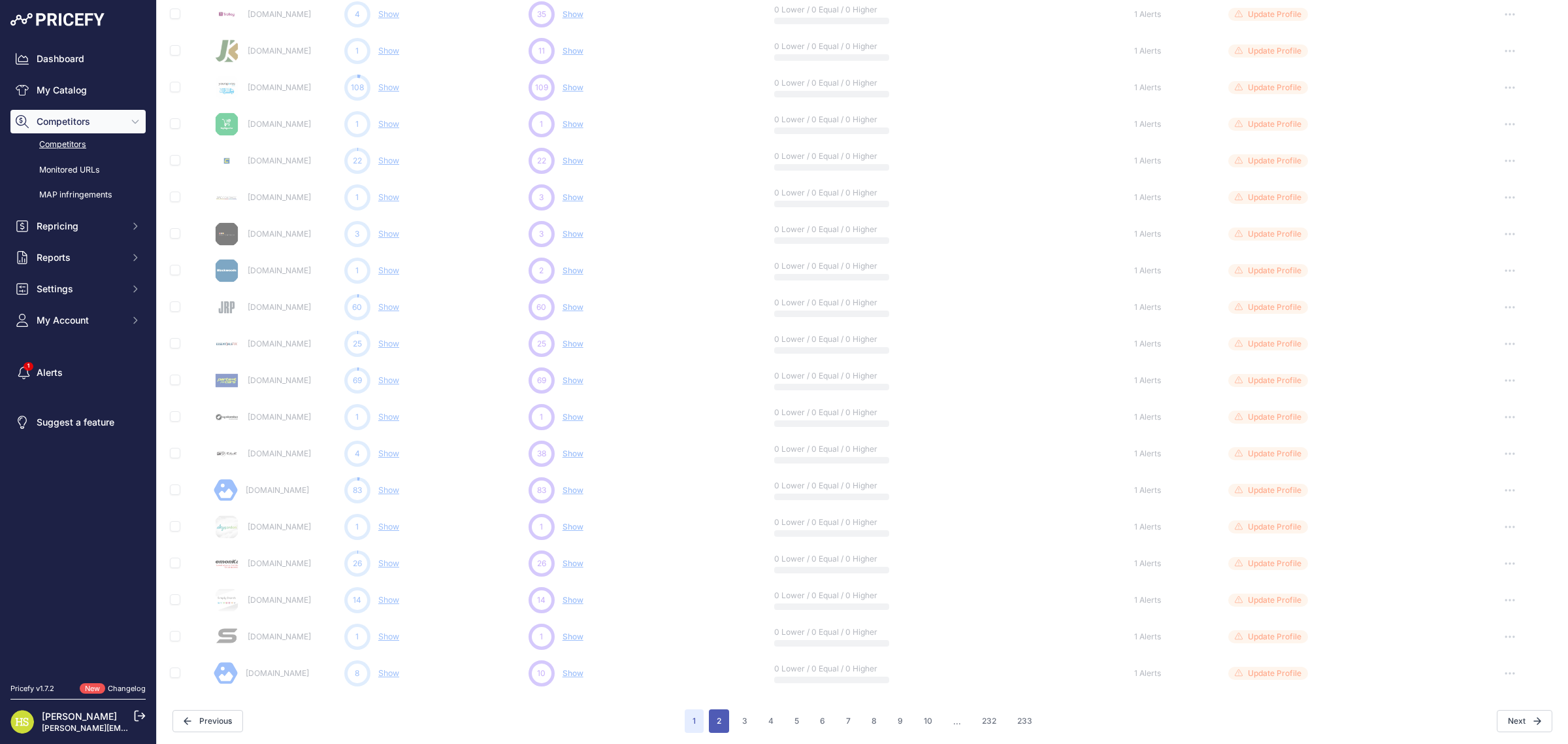
click at [710, 713] on button "2" at bounding box center [719, 721] width 21 height 24
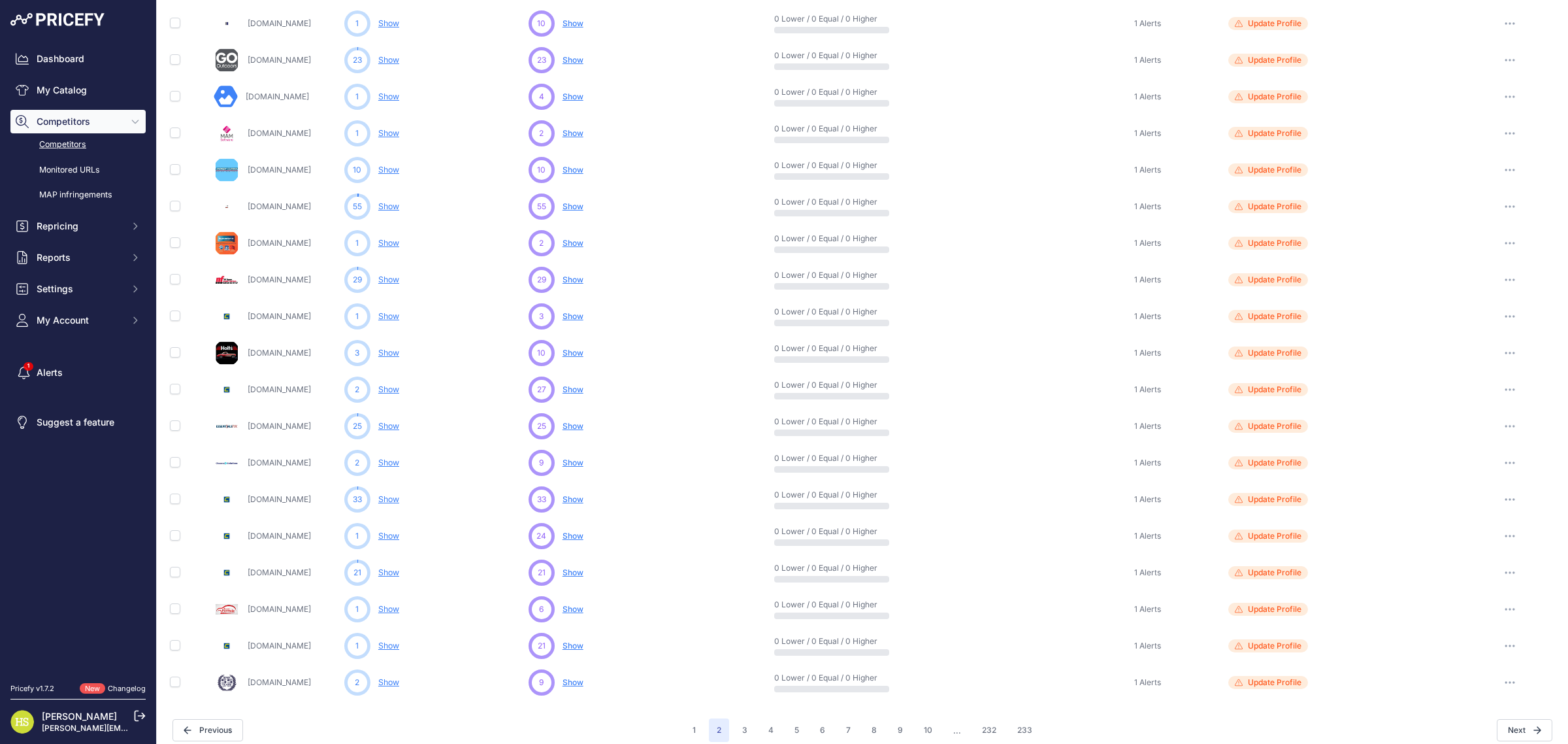
scroll to position [357, 0]
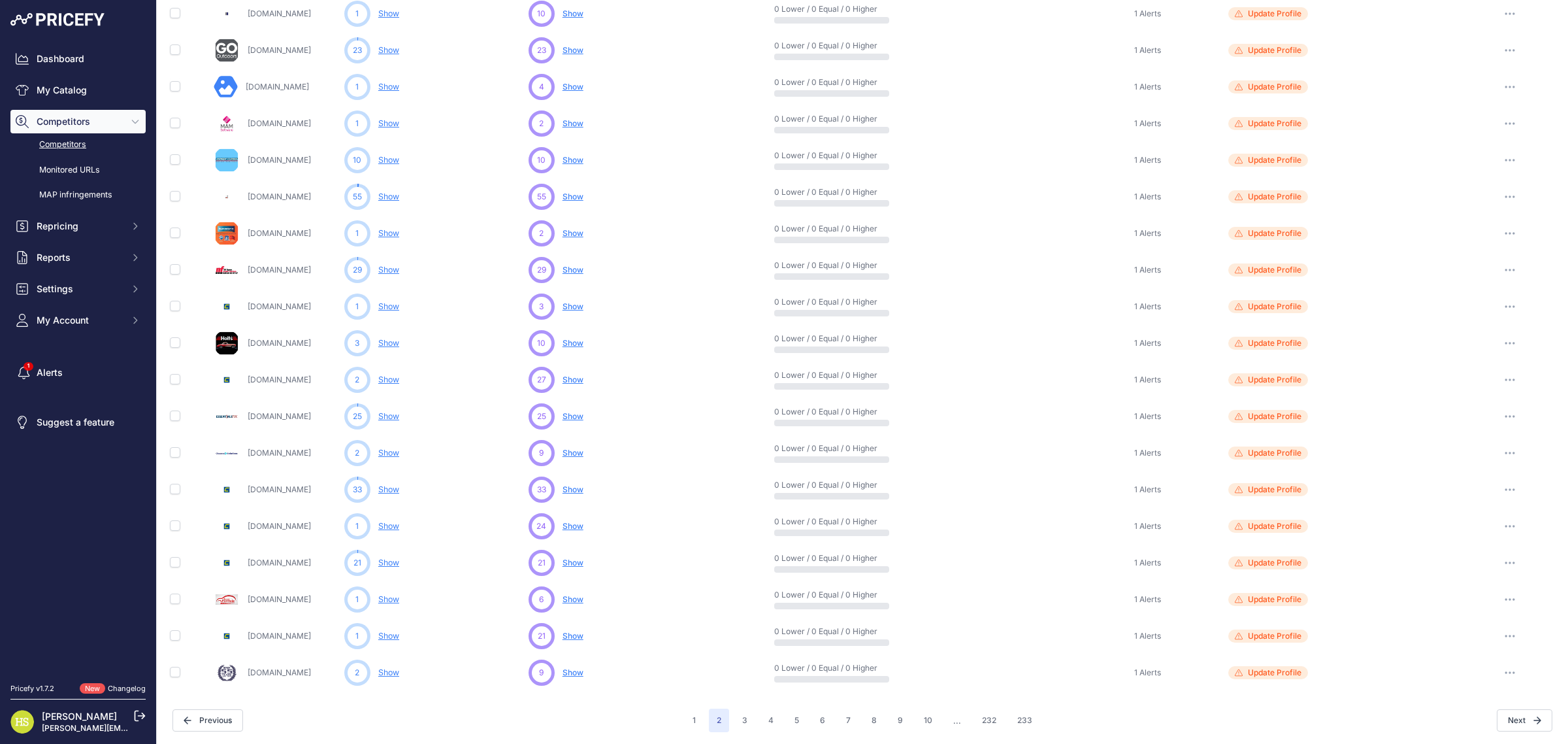
click at [729, 715] on div "1 2 3 4 5 6 7 ..." at bounding box center [862, 720] width 355 height 24
click at [739, 717] on button "3" at bounding box center [745, 720] width 21 height 24
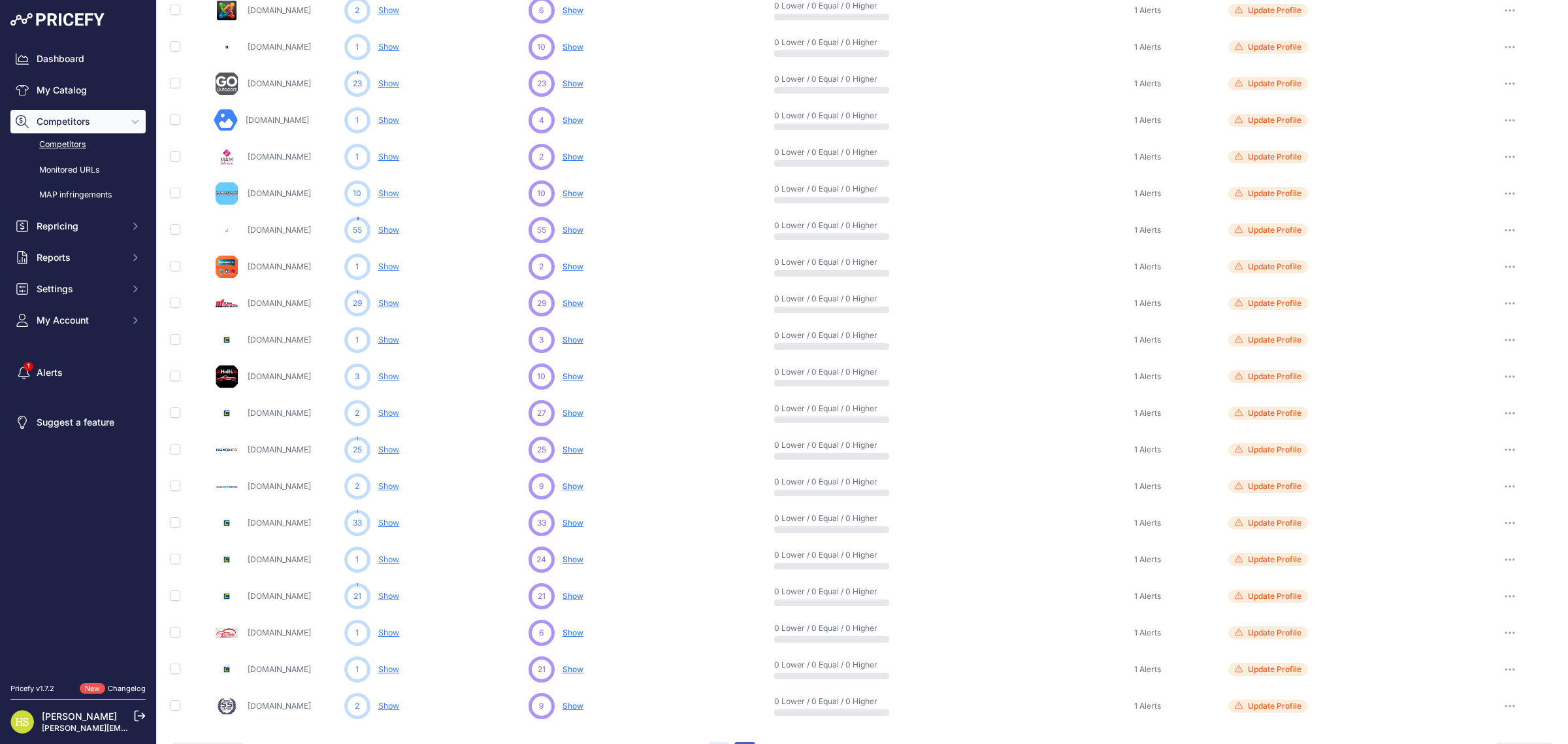
scroll to position [389, 0]
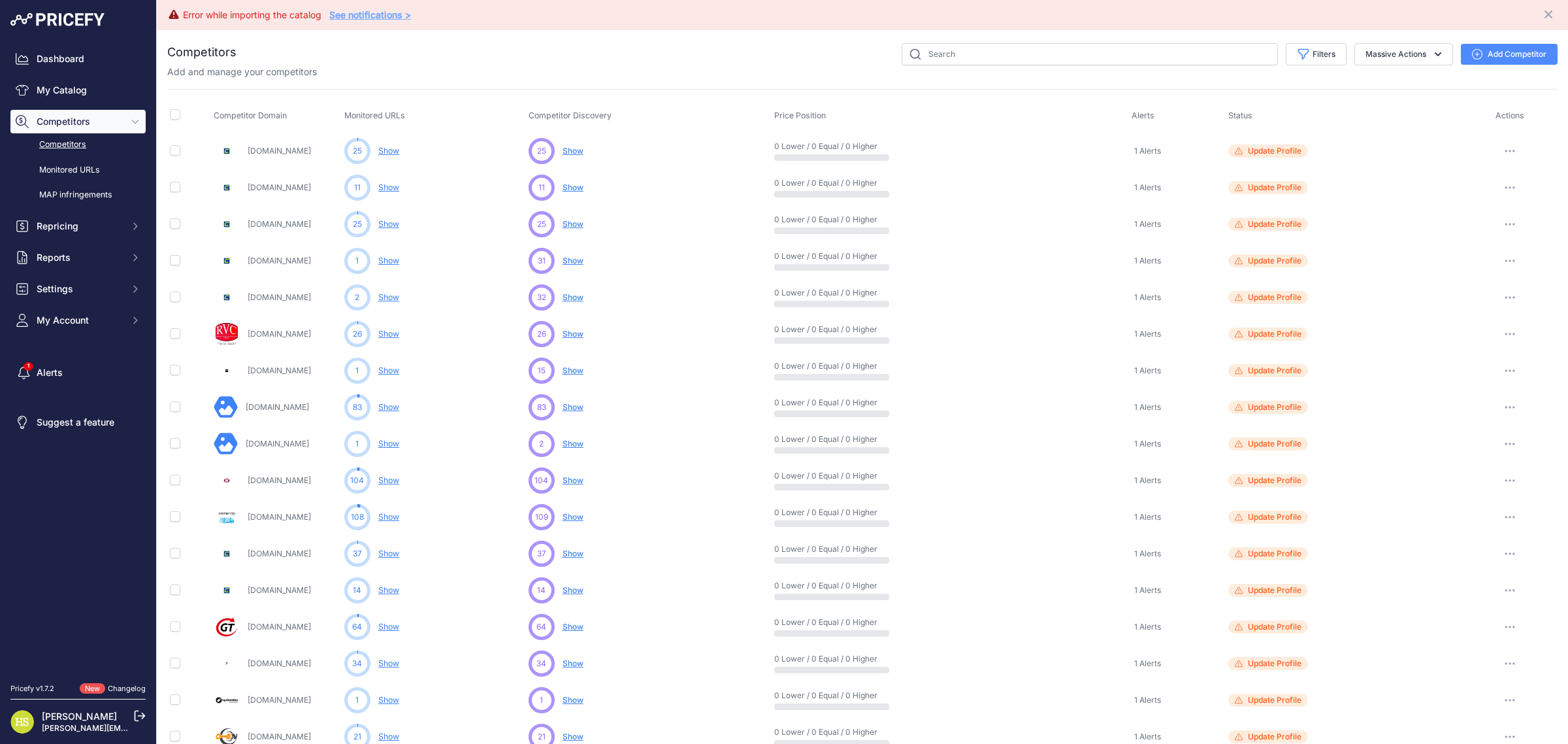
click at [1236, 119] on span "Status" at bounding box center [1240, 116] width 24 height 10
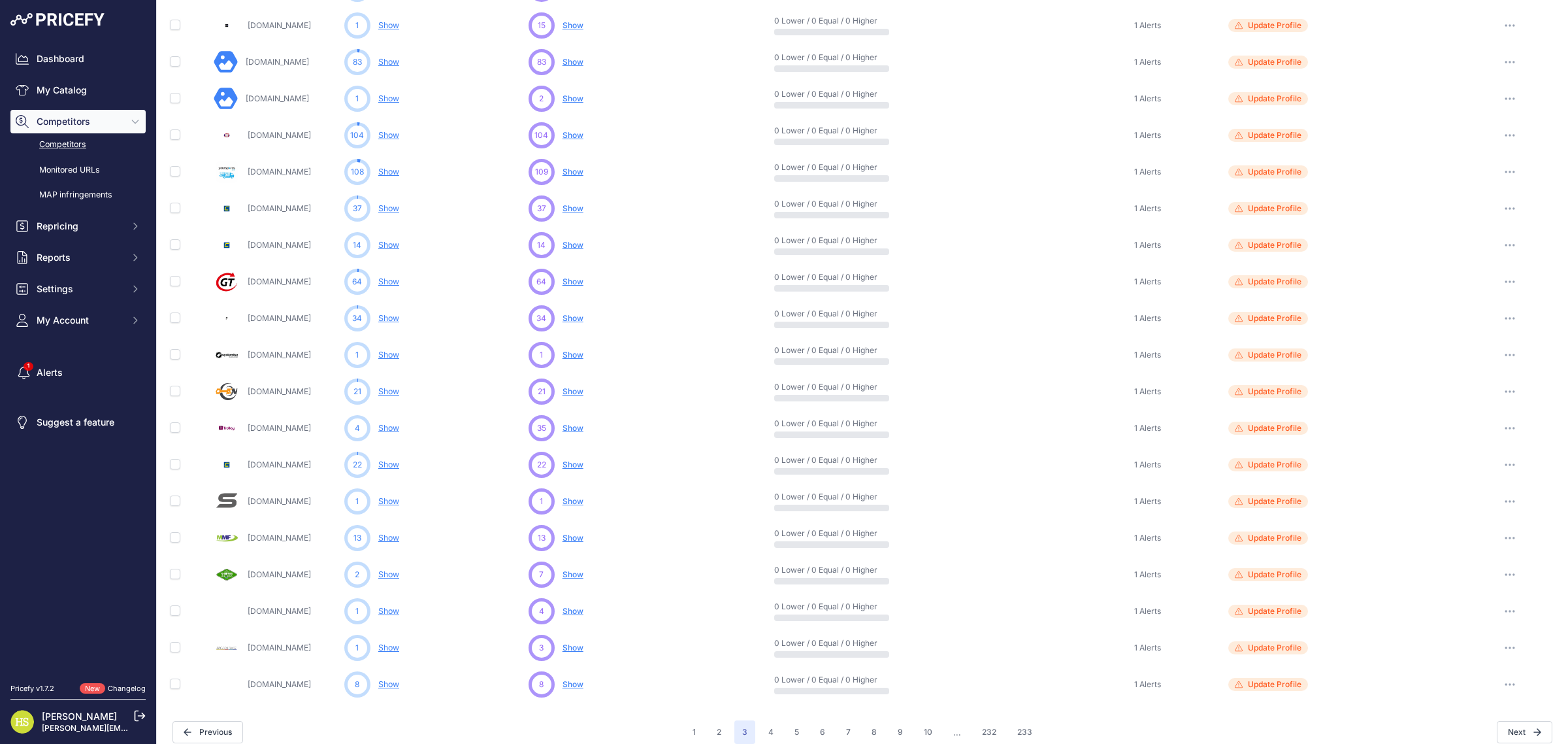
scroll to position [357, 0]
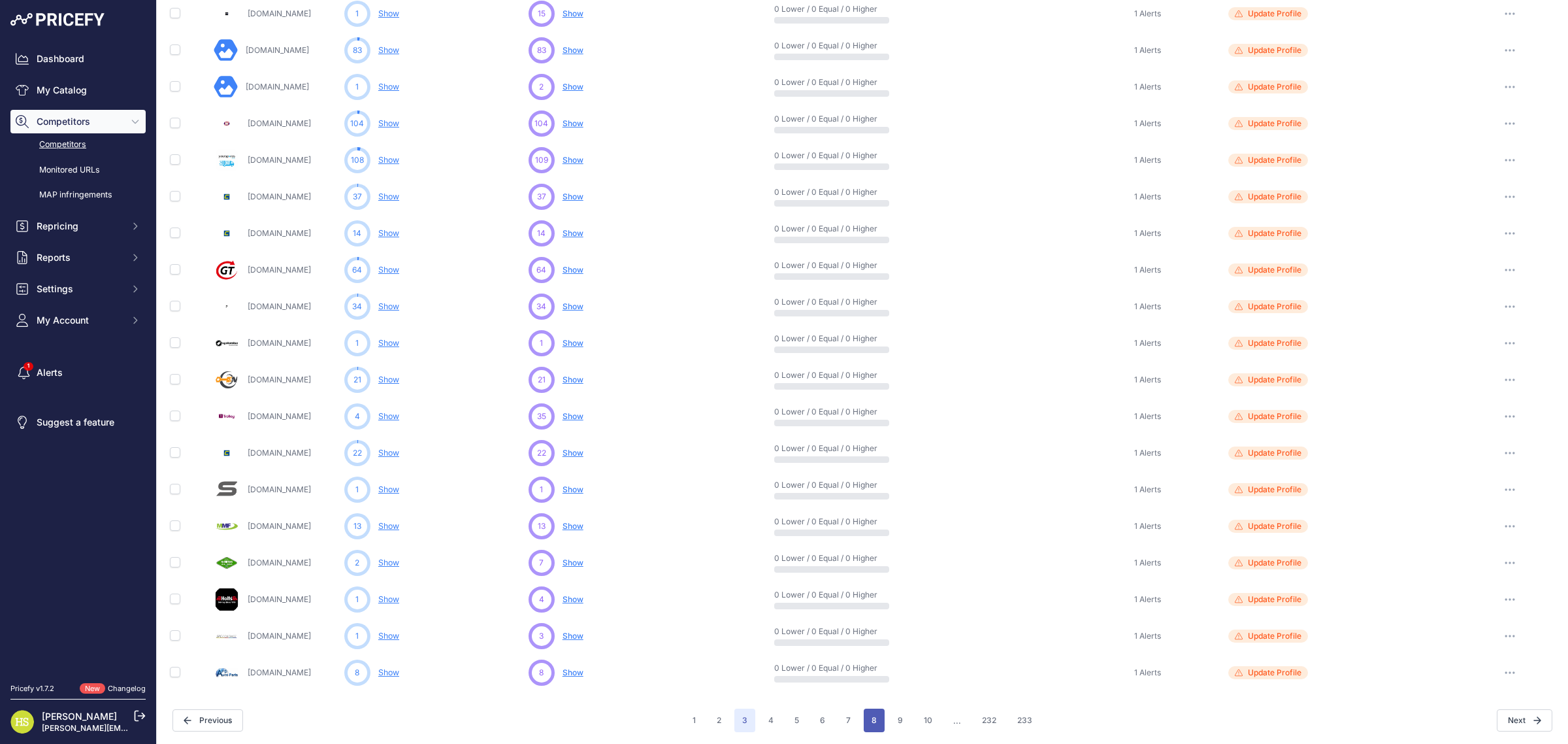
click at [877, 716] on button "8" at bounding box center [874, 720] width 21 height 24
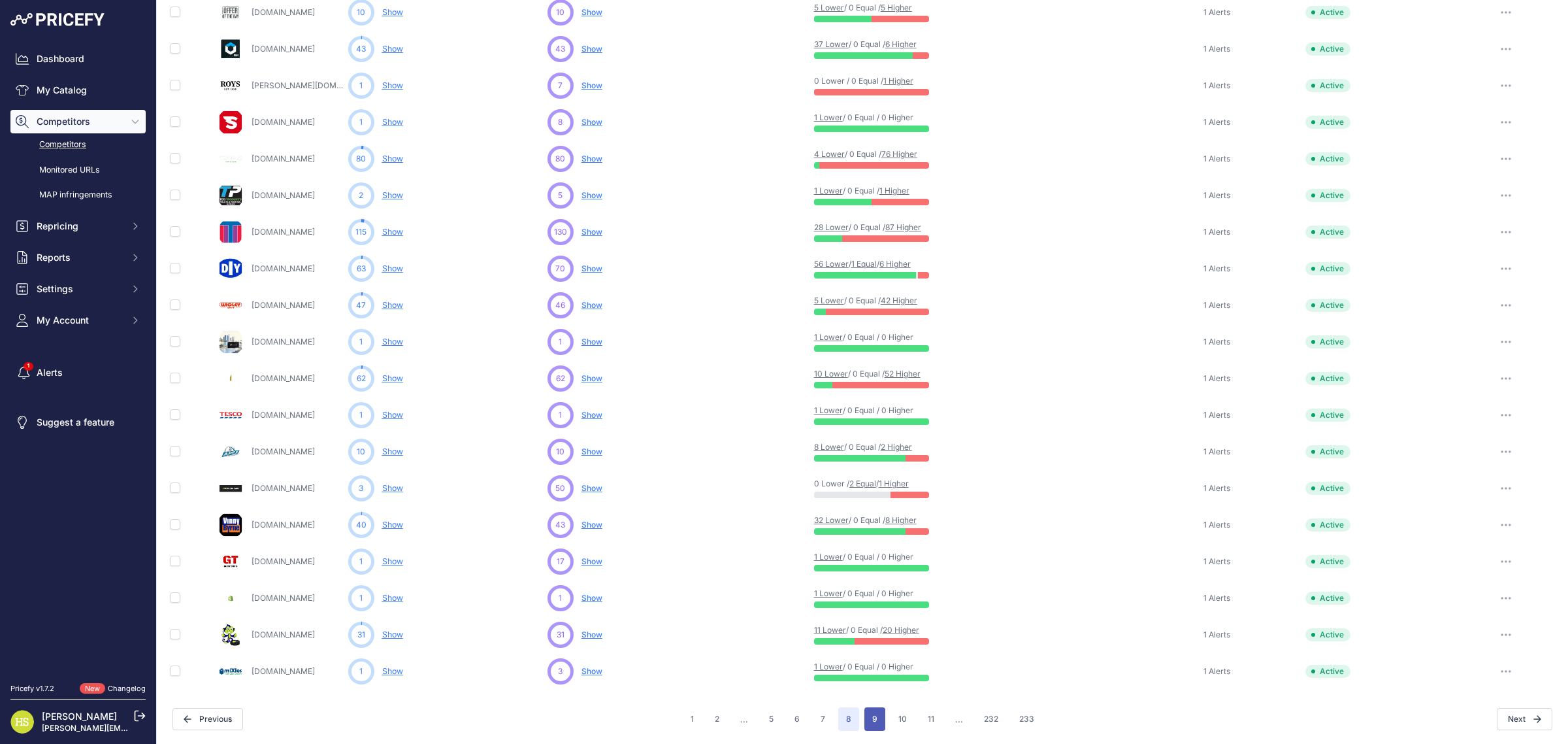
scroll to position [357, 0]
click at [389, 414] on link "Show" at bounding box center [392, 416] width 21 height 10
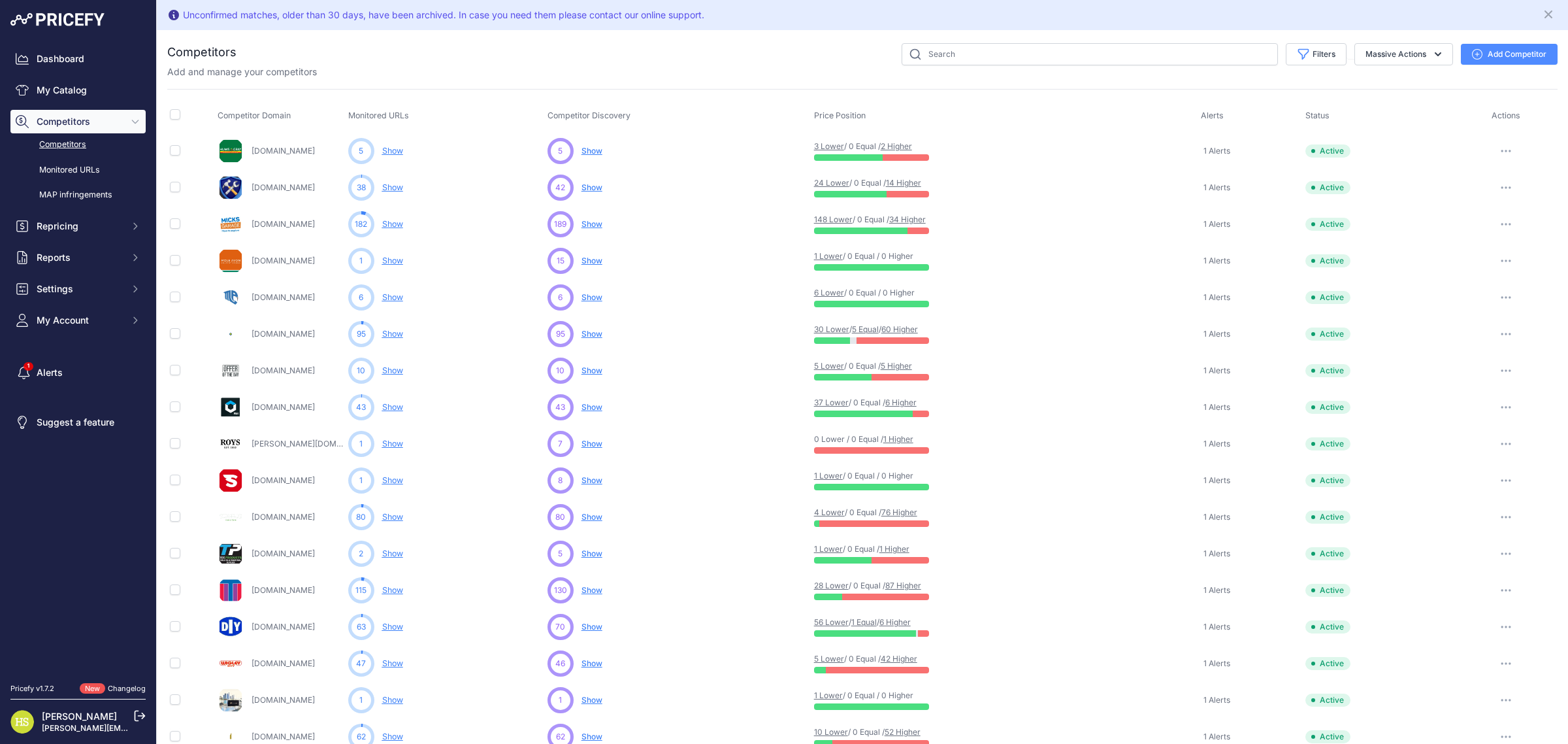
click at [386, 185] on link "Show" at bounding box center [392, 188] width 21 height 10
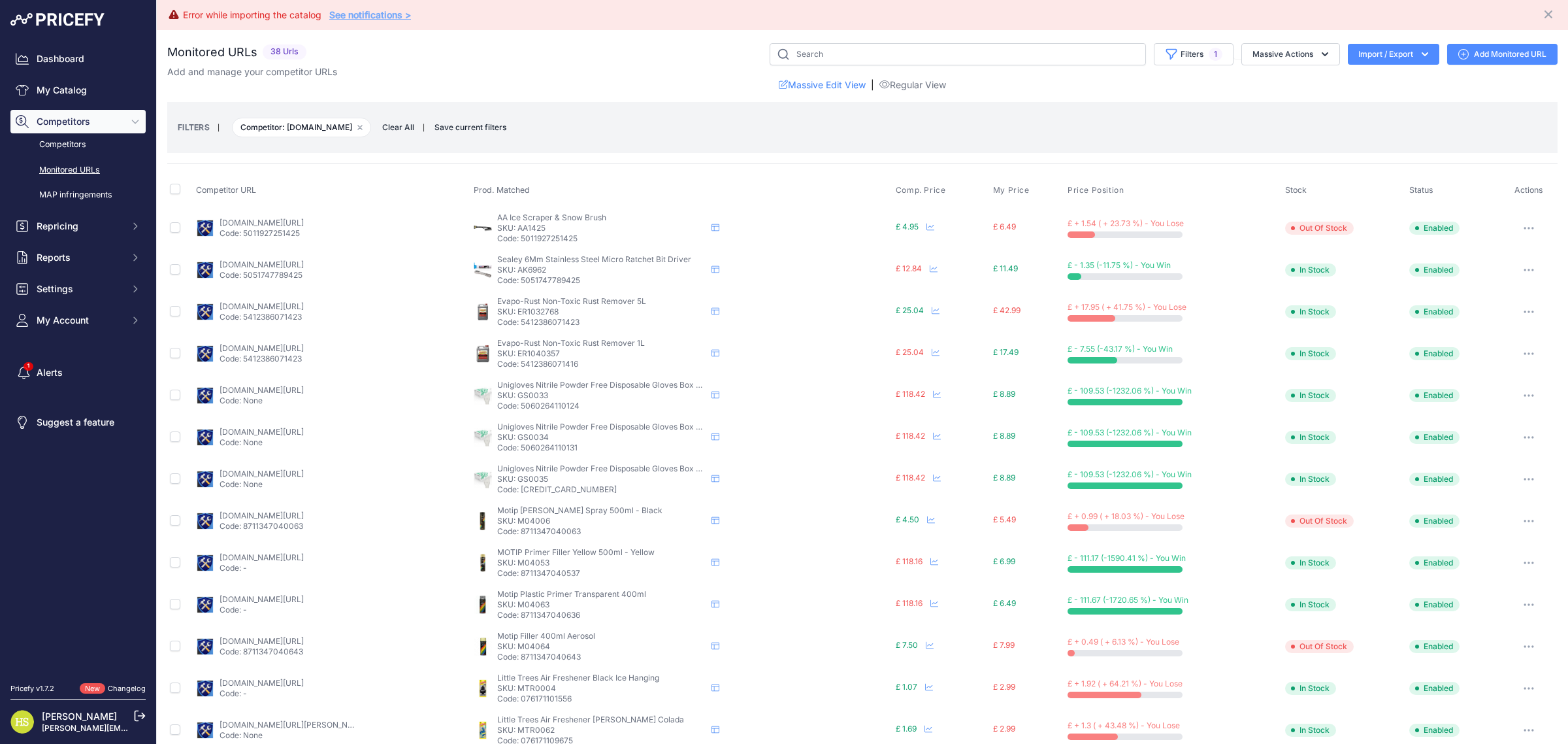
click at [1375, 54] on button "Import / Export" at bounding box center [1393, 53] width 92 height 21
click at [175, 192] on input "checkbox" at bounding box center [175, 189] width 11 height 11
checkbox input "true"
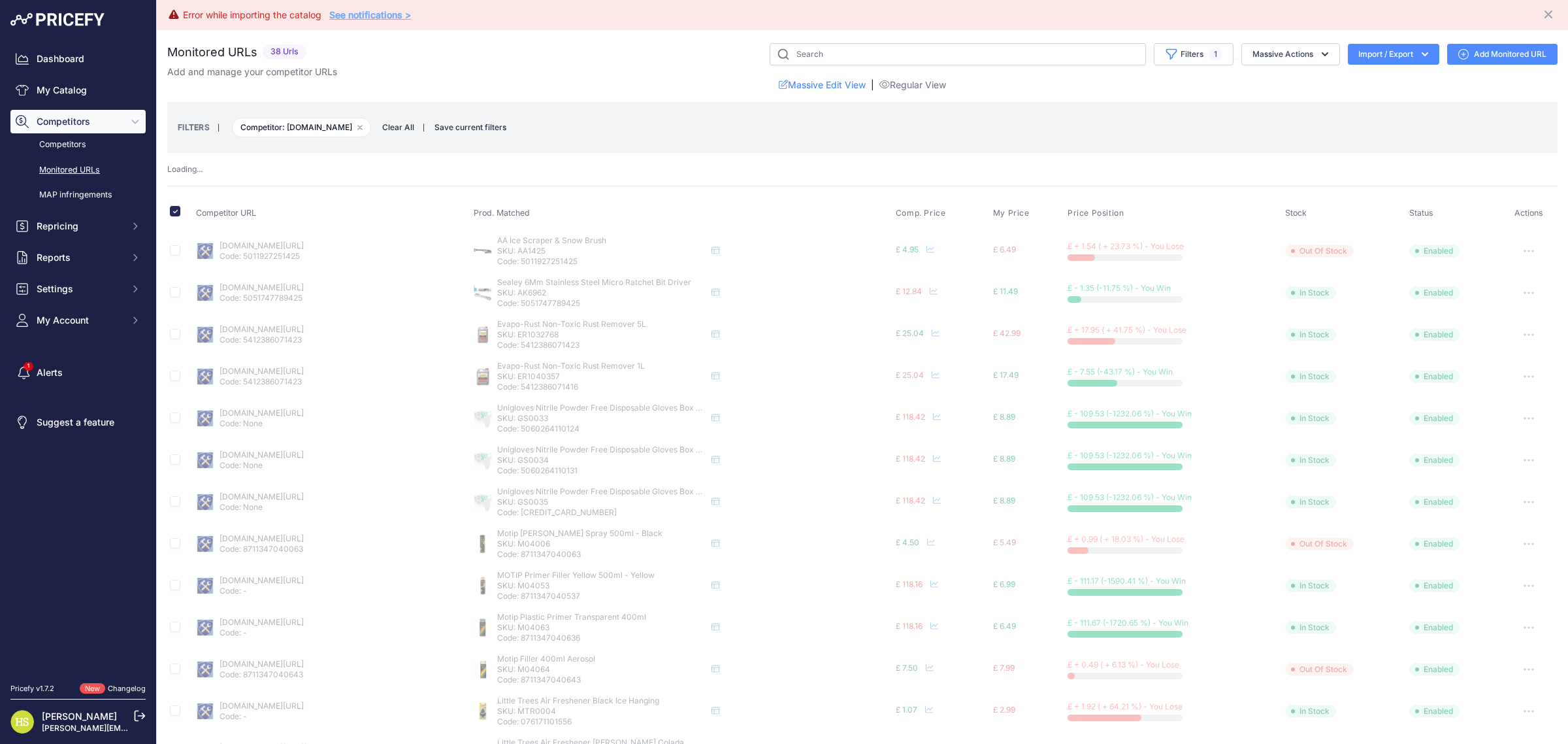
click at [1396, 47] on button "Import / Export" at bounding box center [1393, 53] width 92 height 21
click at [1379, 100] on div "Export" at bounding box center [1392, 106] width 105 height 24
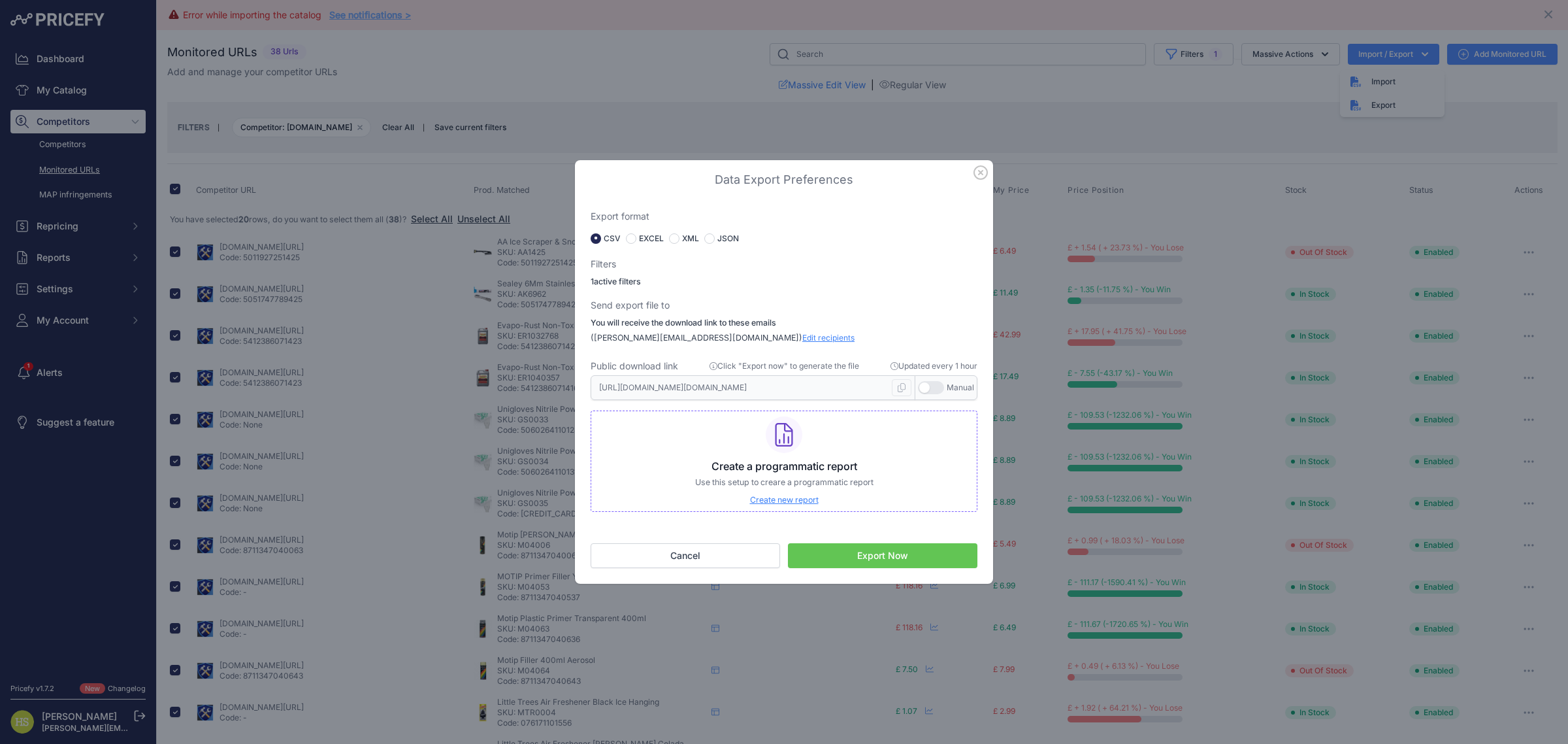
click at [642, 240] on label "EXCEL" at bounding box center [651, 238] width 25 height 11
click at [644, 237] on label "EXCEL" at bounding box center [651, 238] width 25 height 11
click at [626, 240] on div "EXCEL" at bounding box center [645, 238] width 38 height 11
click at [630, 240] on input "radio" at bounding box center [631, 238] width 11 height 11
radio input "true"
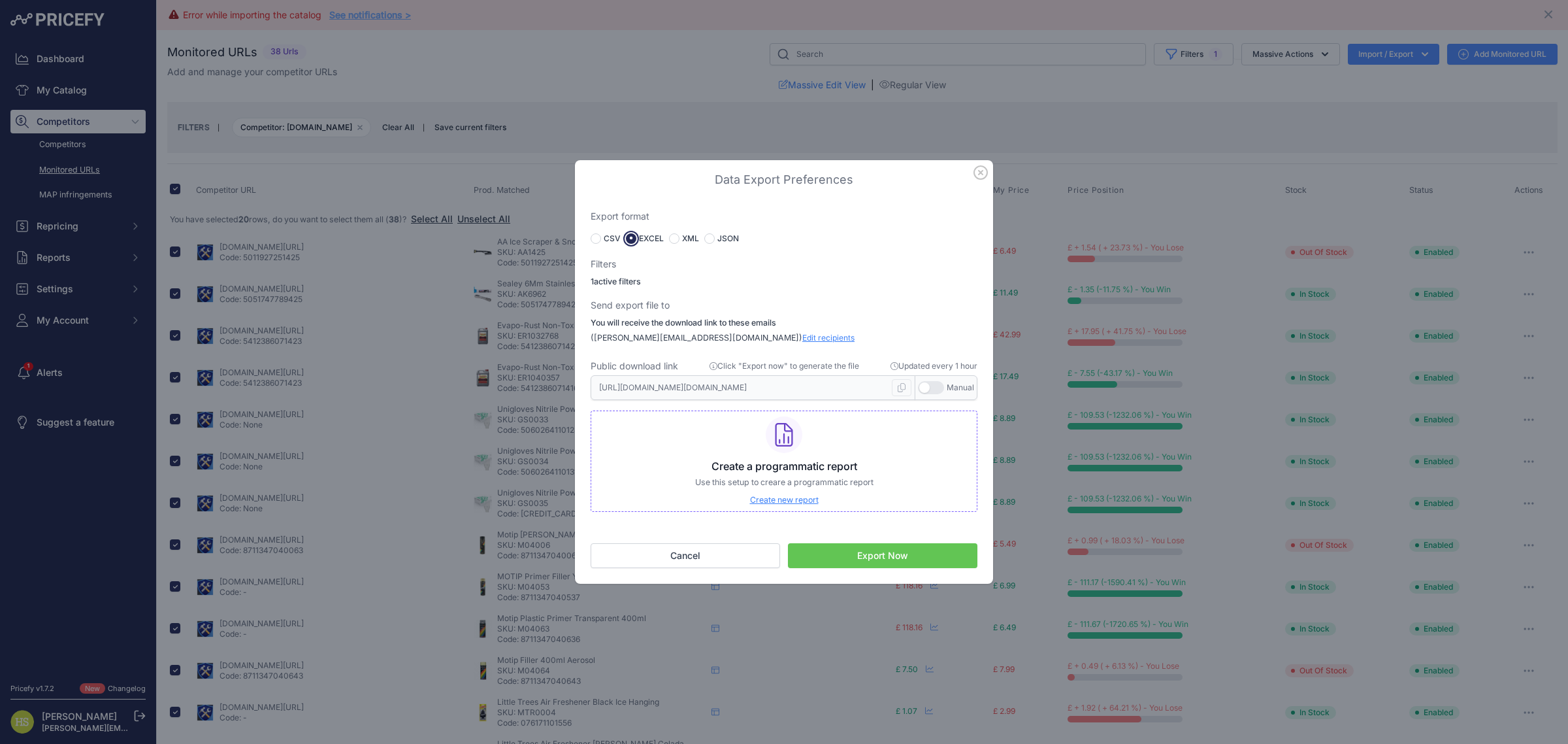
type input "[URL][DOMAIN_NAME][DOMAIN_NAME]"
click at [836, 563] on button "Export Now" at bounding box center [883, 555] width 190 height 25
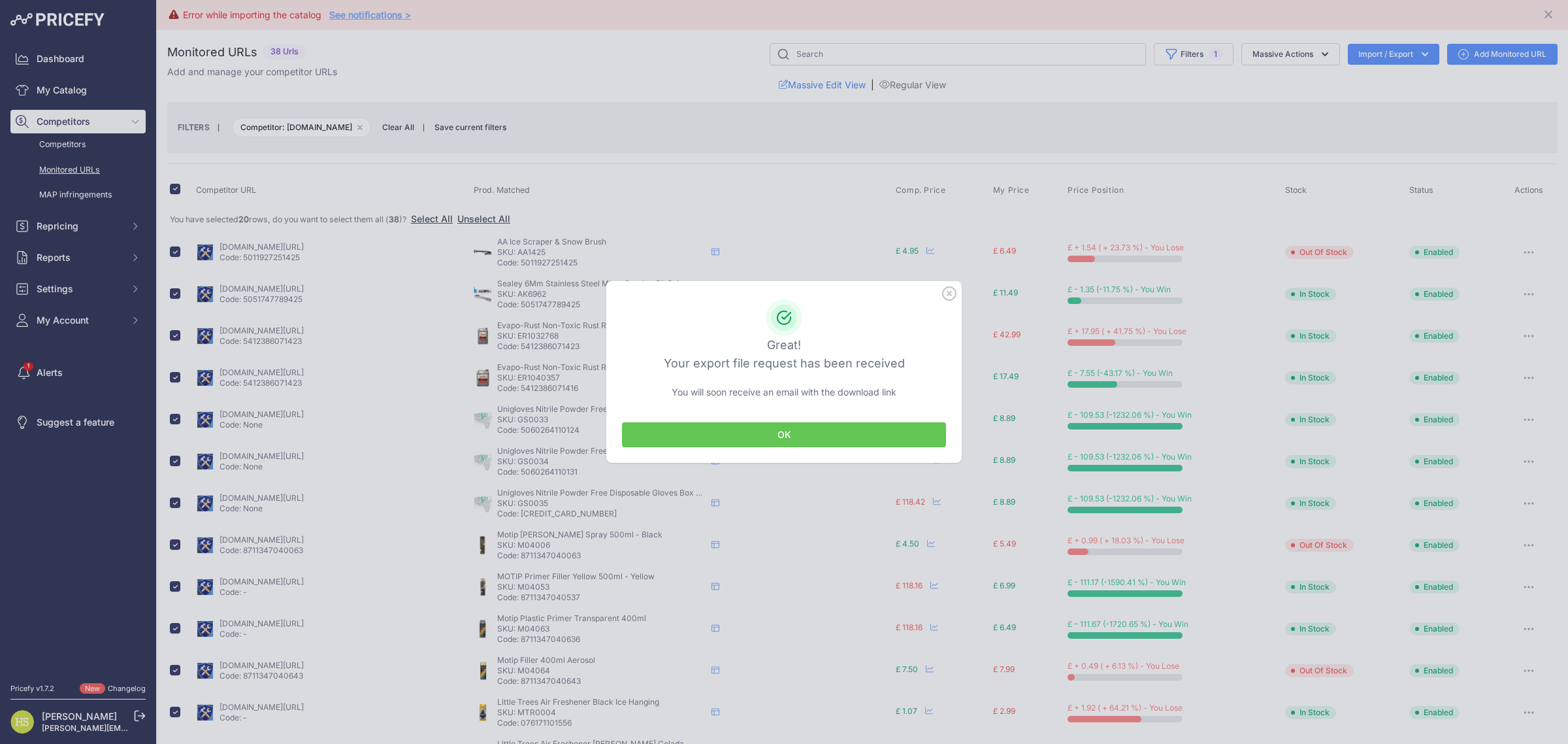
click at [792, 437] on button "OK" at bounding box center [784, 434] width 324 height 25
